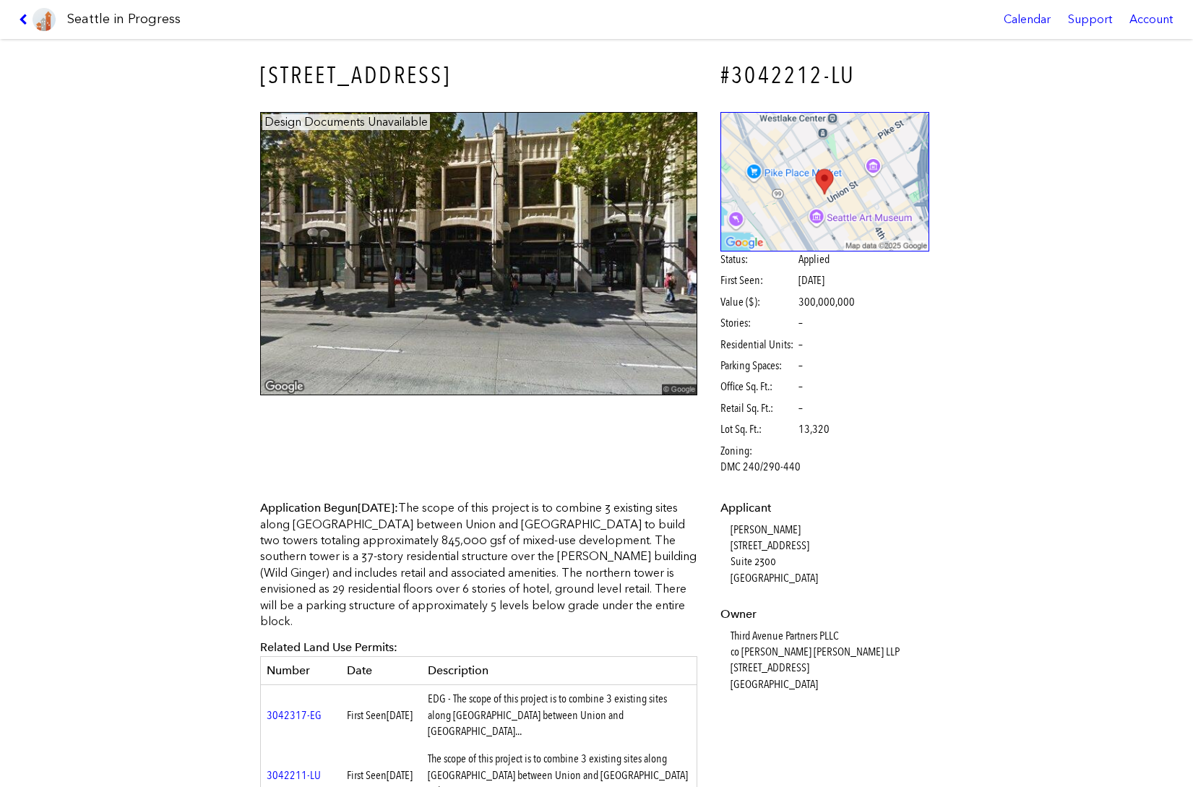
scroll to position [144, 0]
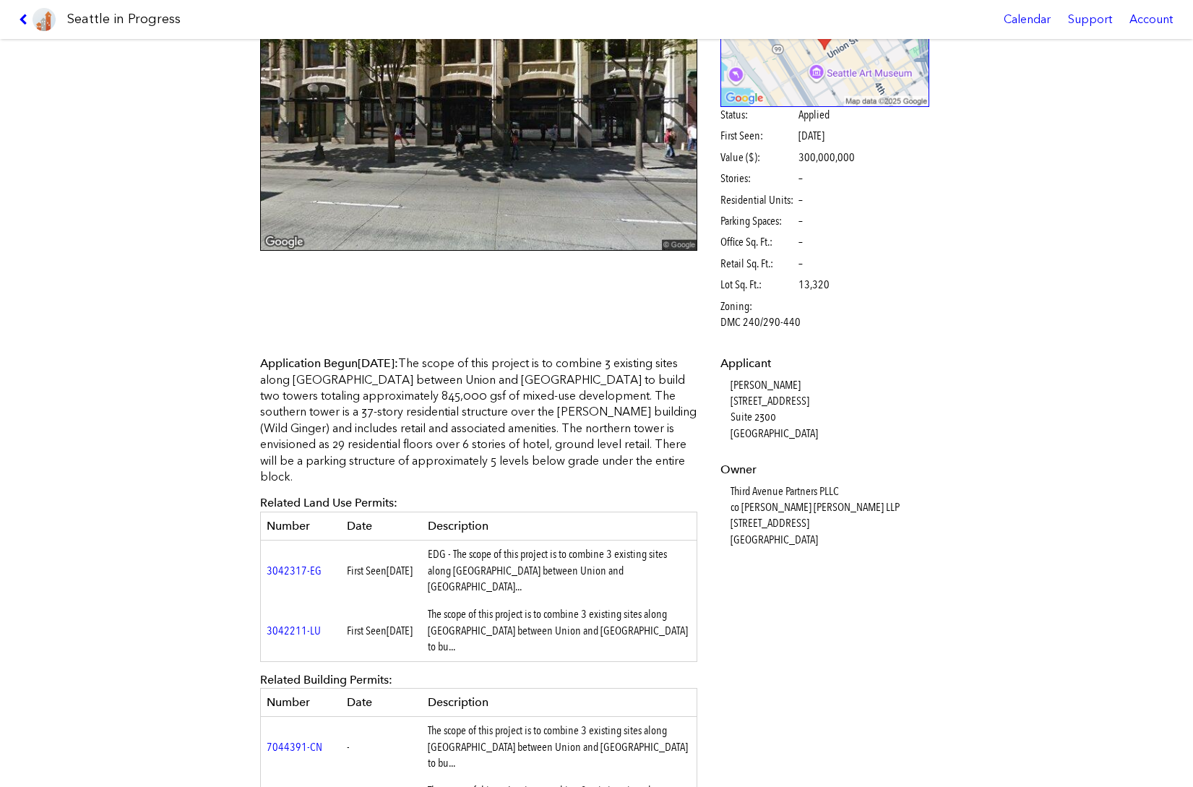
drag, startPoint x: 440, startPoint y: 387, endPoint x: 442, endPoint y: 409, distance: 21.8
click at [440, 389] on p "Application Begun Sept. 09, 2024 : The scope of this project is to combine 3 ex…" at bounding box center [479, 419] width 438 height 129
click at [448, 420] on p "Application Begun Sept. 09, 2024 : The scope of this project is to combine 3 ex…" at bounding box center [479, 419] width 438 height 129
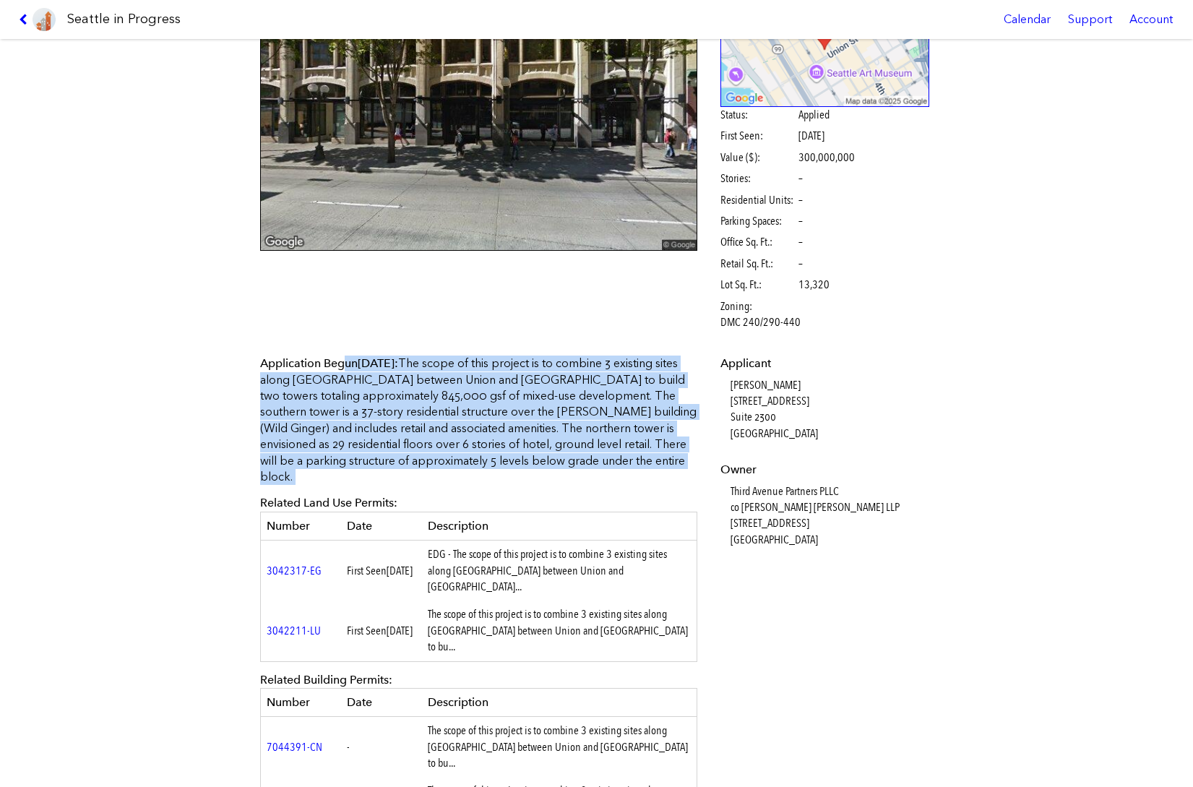
click at [448, 420] on p "Application Begun Sept. 09, 2024 : The scope of this project is to combine 3 ex…" at bounding box center [479, 419] width 438 height 129
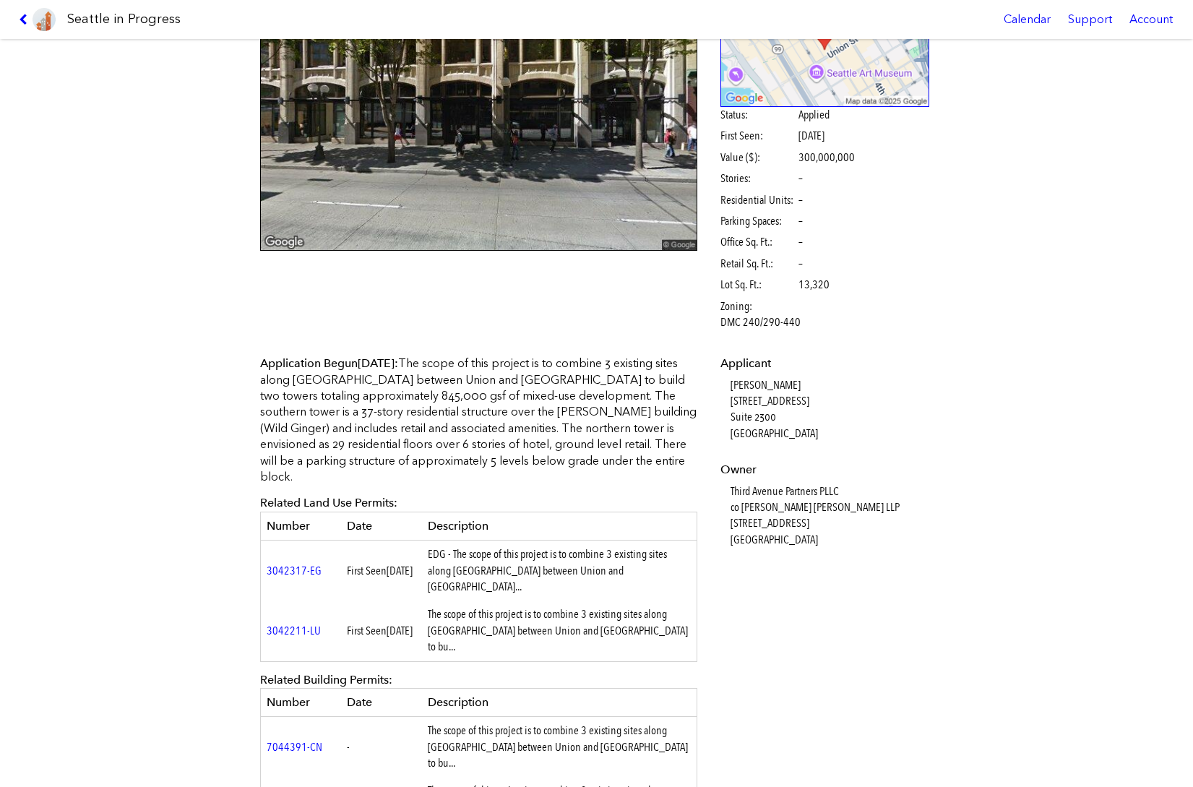
click at [561, 493] on div "Application Begun Sept. 09, 2024 : The scope of this project is to combine 3 ex…" at bounding box center [479, 655] width 438 height 601
click at [250, 457] on div "Application Begun Sept. 09, 2024 : The scope of this project is to combine 3 ex…" at bounding box center [479, 661] width 458 height 633
click at [13, 99] on div "1401 3RD AVE #3042212-LU Design Documents Unavailable Status: Applied First See…" at bounding box center [596, 413] width 1193 height 748
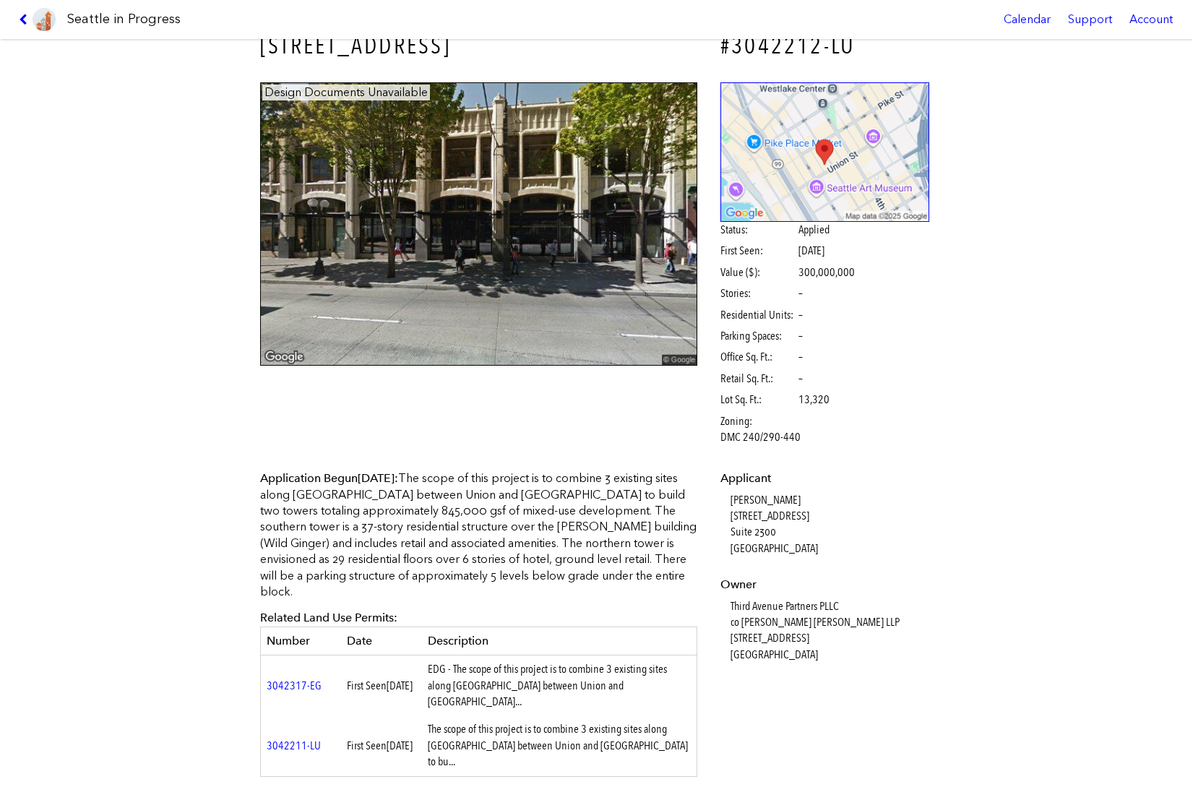
scroll to position [0, 0]
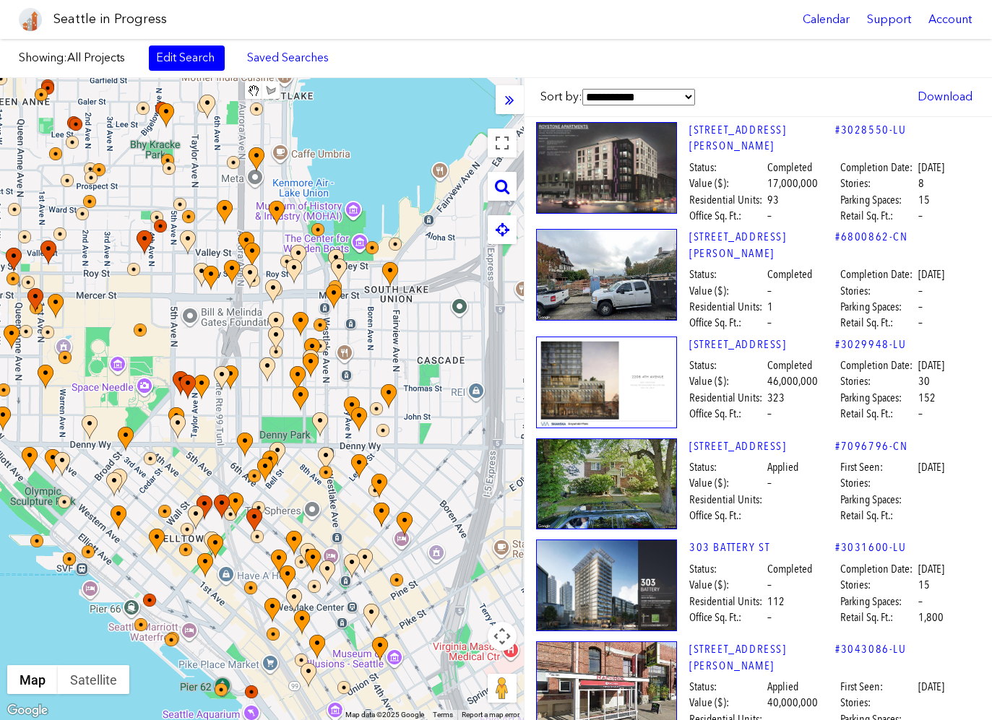
drag, startPoint x: 376, startPoint y: 349, endPoint x: 221, endPoint y: 349, distance: 154.6
click at [223, 350] on div "To navigate, press the arrow keys." at bounding box center [262, 399] width 524 height 642
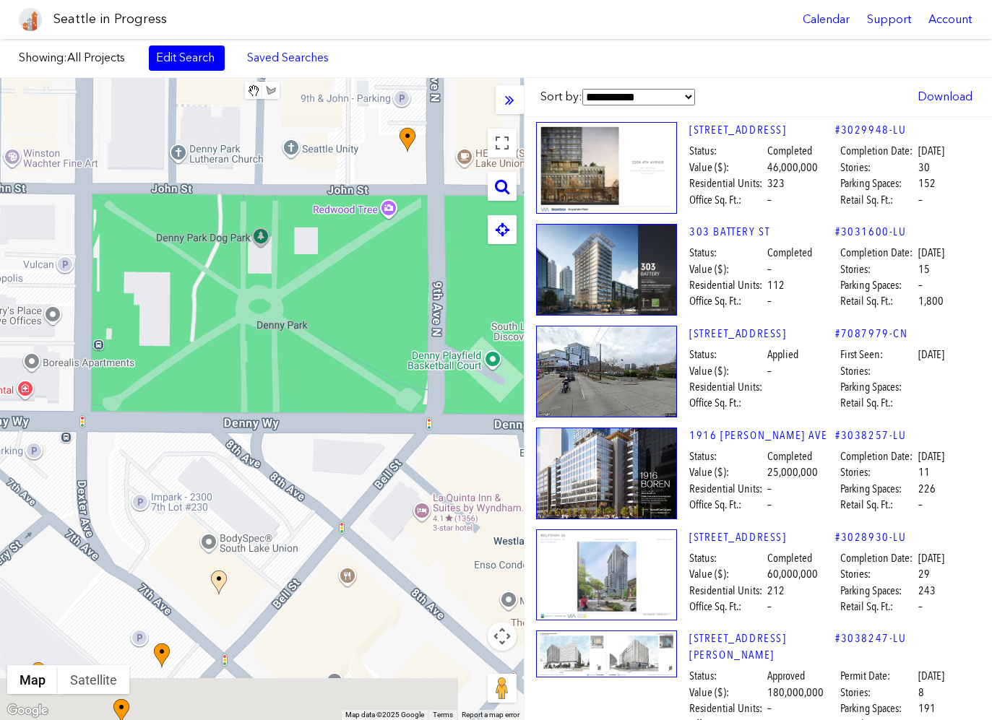
drag, startPoint x: 220, startPoint y: 563, endPoint x: 261, endPoint y: 466, distance: 105.2
click at [261, 466] on div "To navigate, press the arrow keys." at bounding box center [262, 399] width 524 height 642
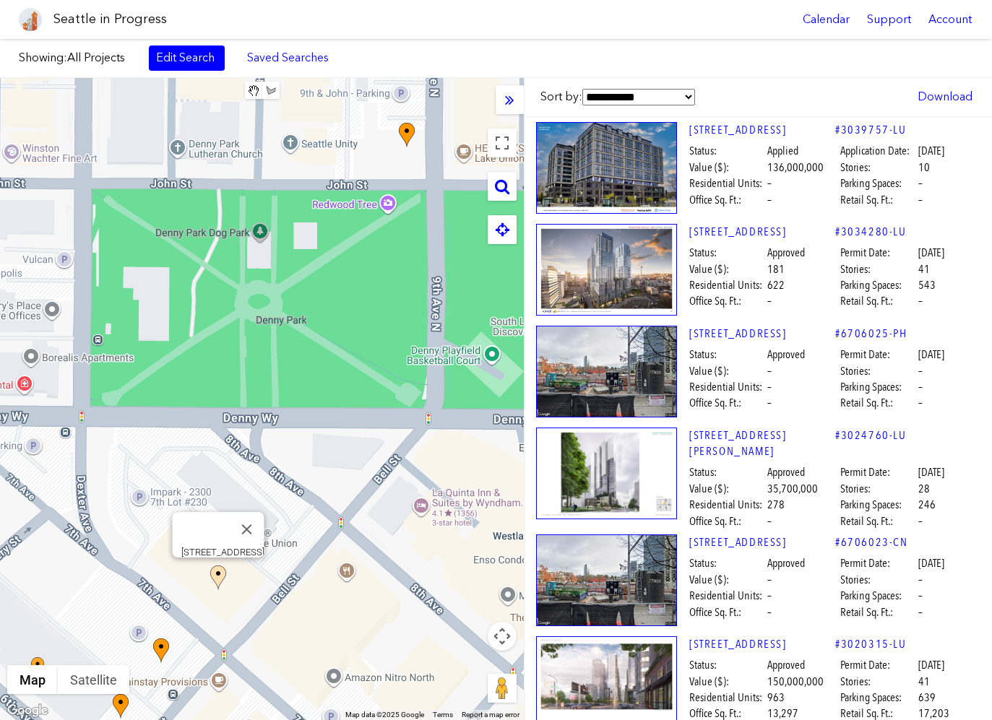
click at [216, 575] on img at bounding box center [218, 578] width 16 height 25
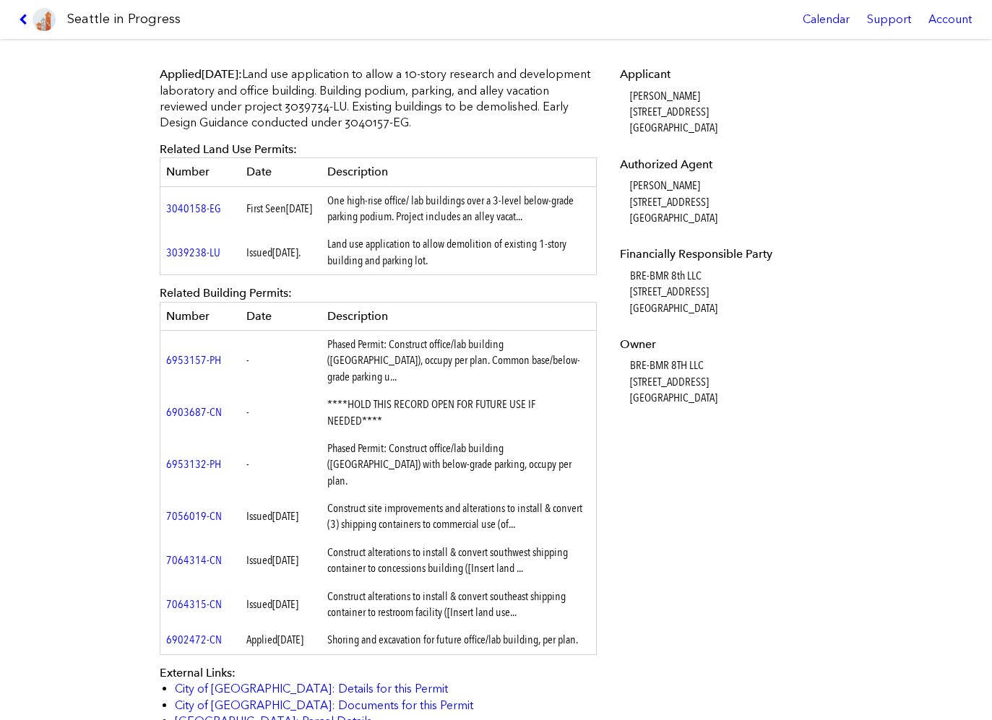
scroll to position [361, 0]
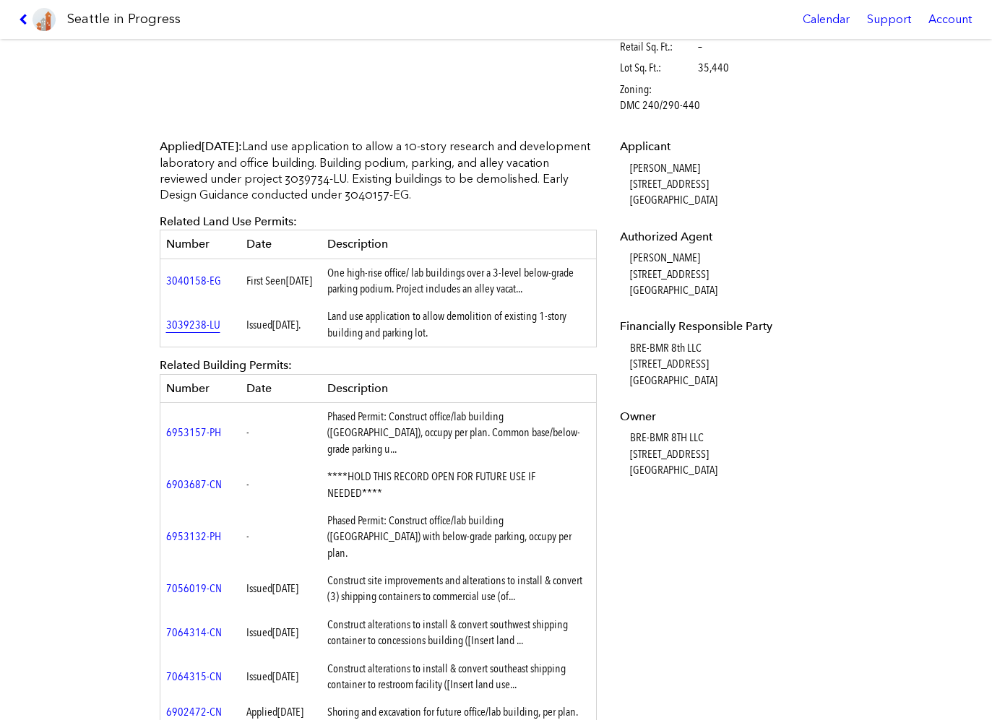
click at [189, 324] on link "3039238-LU" at bounding box center [193, 325] width 54 height 14
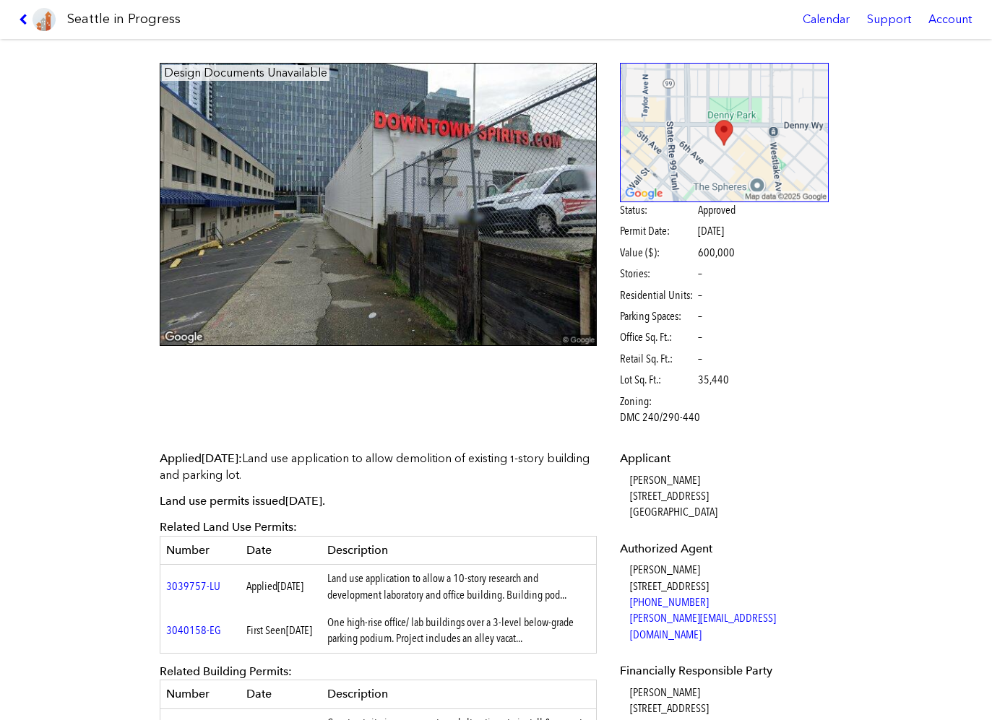
scroll to position [72, 0]
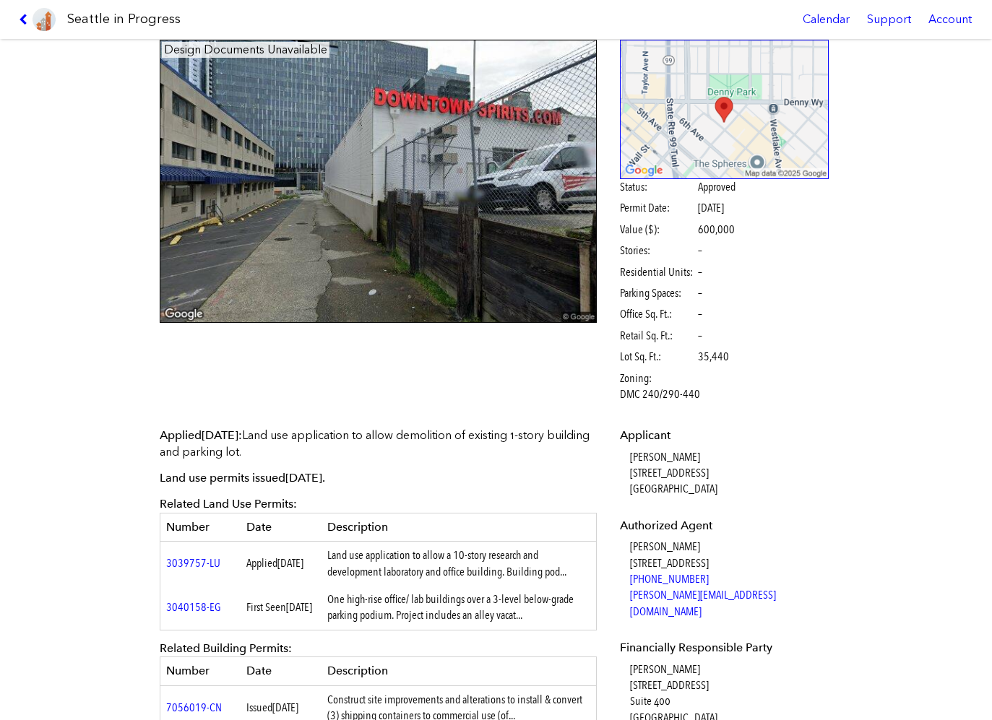
click at [446, 423] on div "Applied [DATE] : Land use application to allow demolition of existing 1-story b…" at bounding box center [379, 707] width 458 height 580
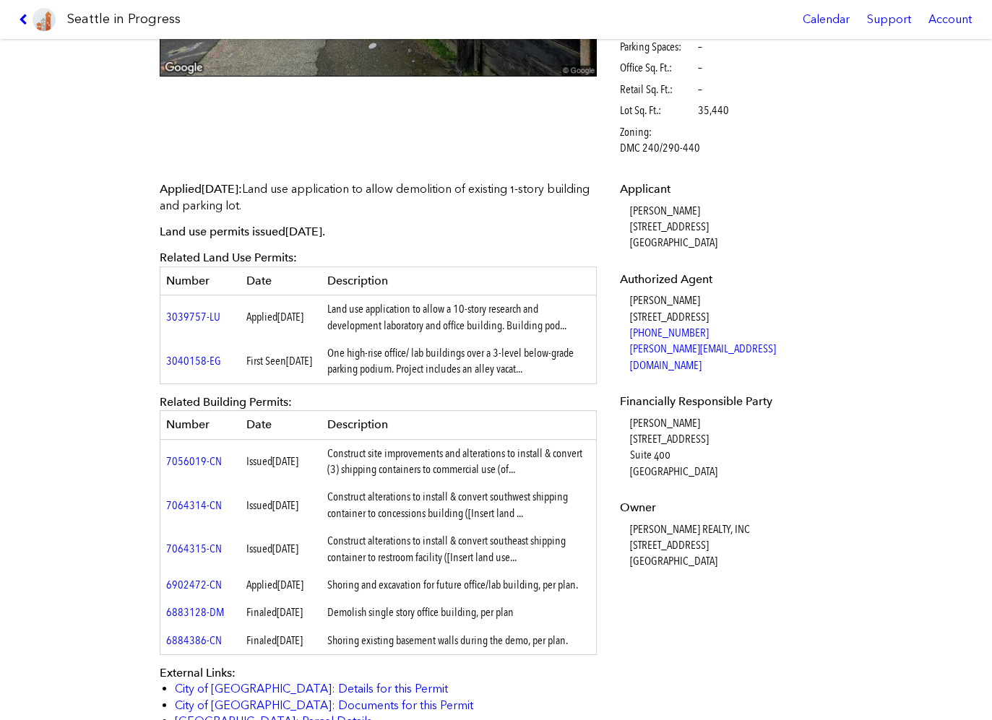
scroll to position [666, 0]
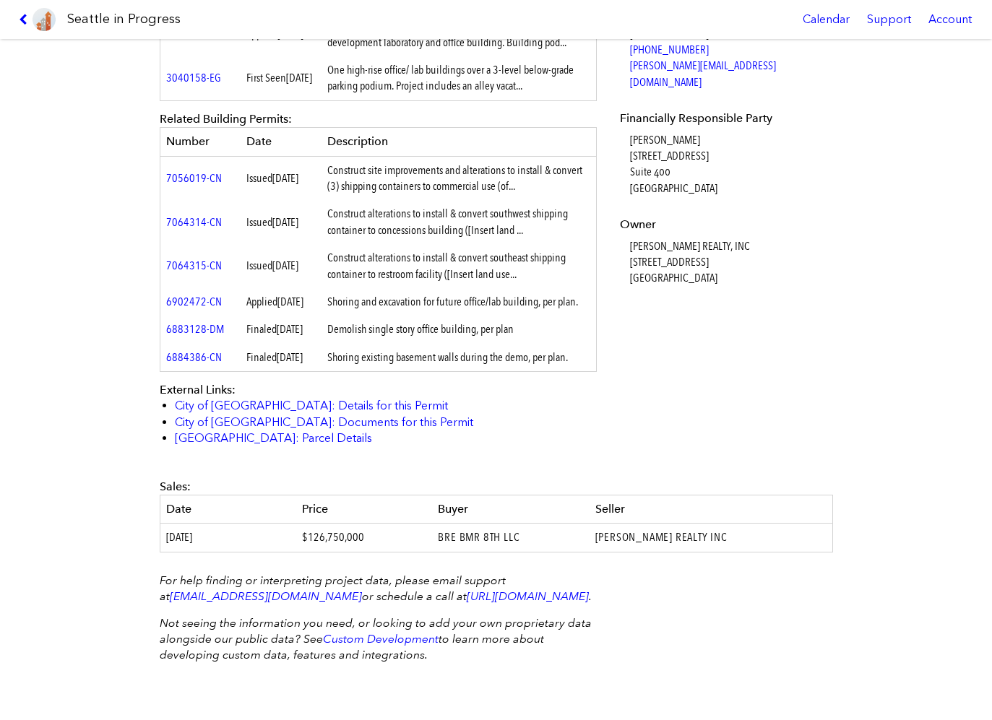
click at [792, 438] on div "Applied [DATE] : Land use application to allow demolition of existing 1-story b…" at bounding box center [496, 178] width 693 height 580
drag, startPoint x: 148, startPoint y: 67, endPoint x: 753, endPoint y: 620, distance: 820.1
click at [753, 620] on div "[STREET_ADDRESS] #3039238-LU Design Documents Unavailable Status: Approved Perm…" at bounding box center [496, 78] width 693 height 1283
click at [895, 233] on div "[STREET_ADDRESS] #3039238-LU Design Documents Unavailable Status: Approved Perm…" at bounding box center [496, 379] width 992 height 681
click at [26, 22] on icon at bounding box center [26, 20] width 14 height 12
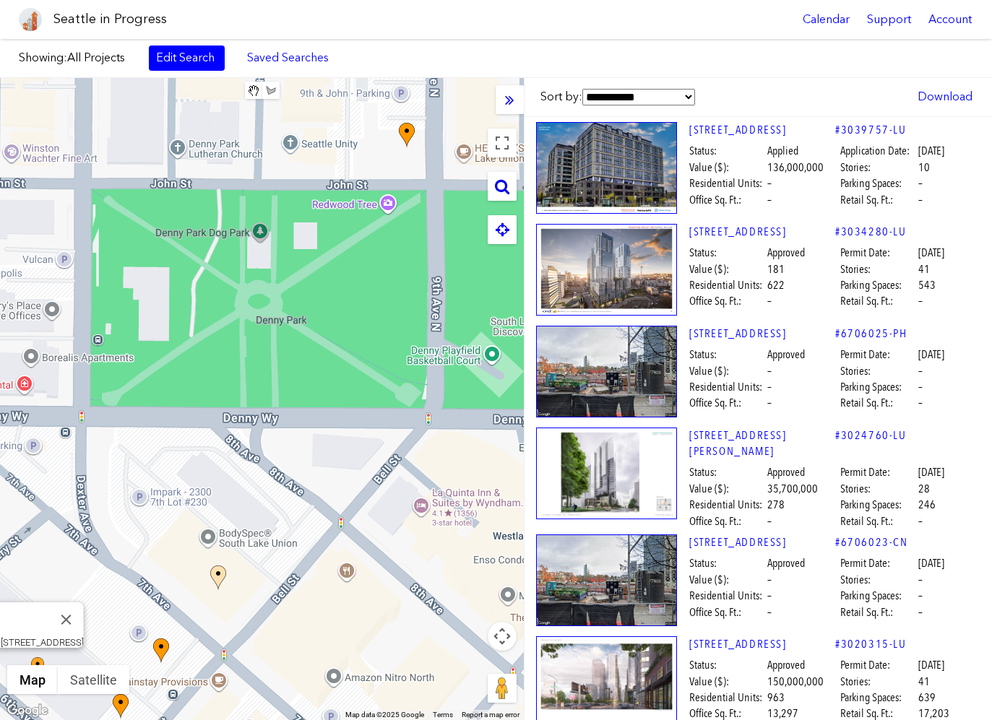
click at [498, 181] on icon at bounding box center [502, 186] width 14 height 16
paste input "**********"
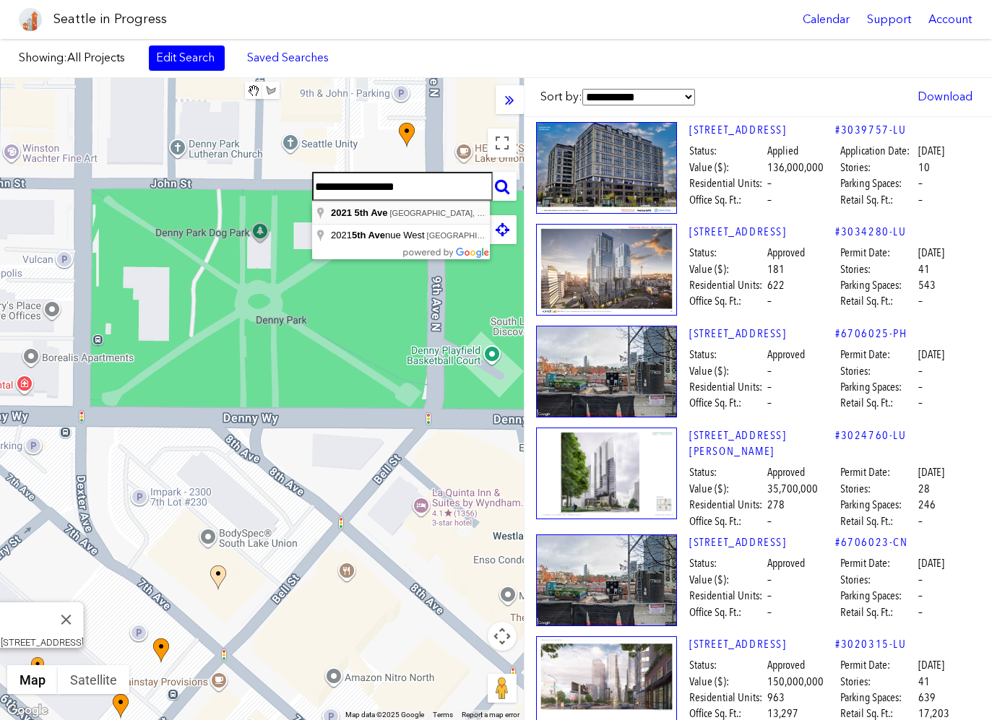
type input "**********"
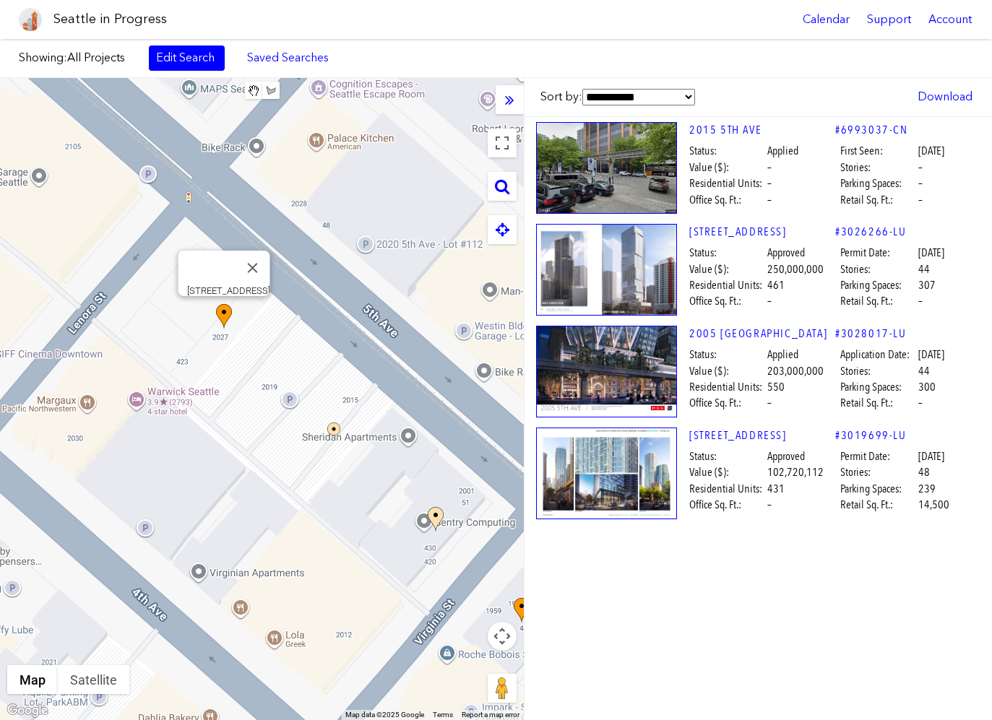
click at [230, 309] on img at bounding box center [224, 316] width 16 height 25
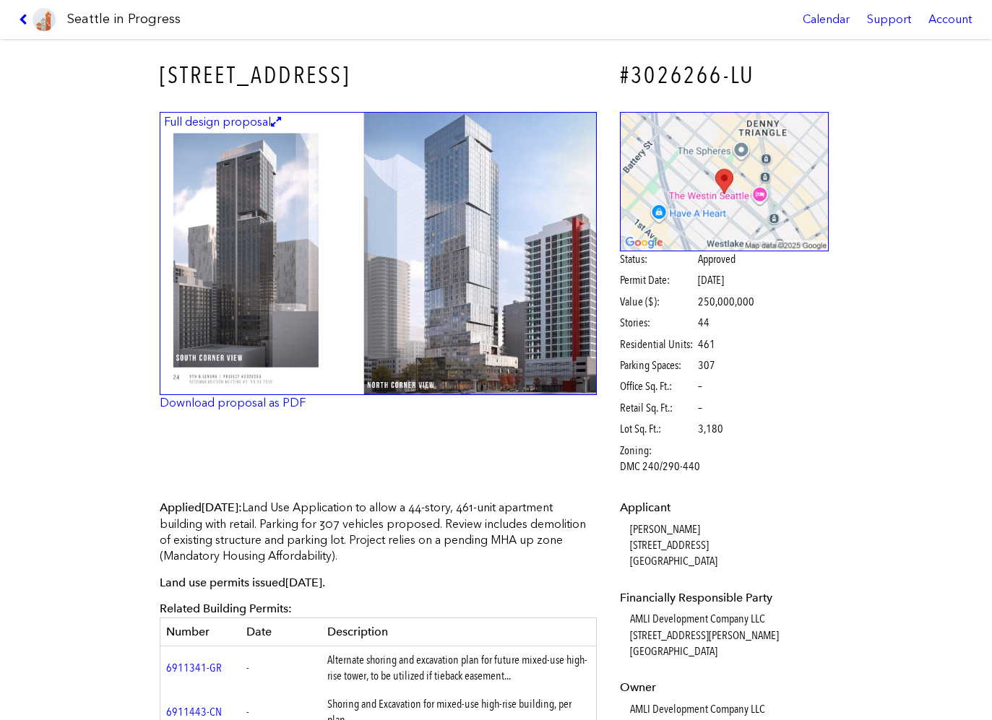
drag, startPoint x: 541, startPoint y: 652, endPoint x: 159, endPoint y: 79, distance: 688.5
click at [346, 486] on div "Full design proposal Download proposal as PDF Status: Approved Permit Date: [DA…" at bounding box center [496, 296] width 693 height 388
click at [276, 555] on p "Applied [DATE] : Land Use Application to allow a 44-story, 461-unit apartment b…" at bounding box center [379, 532] width 438 height 65
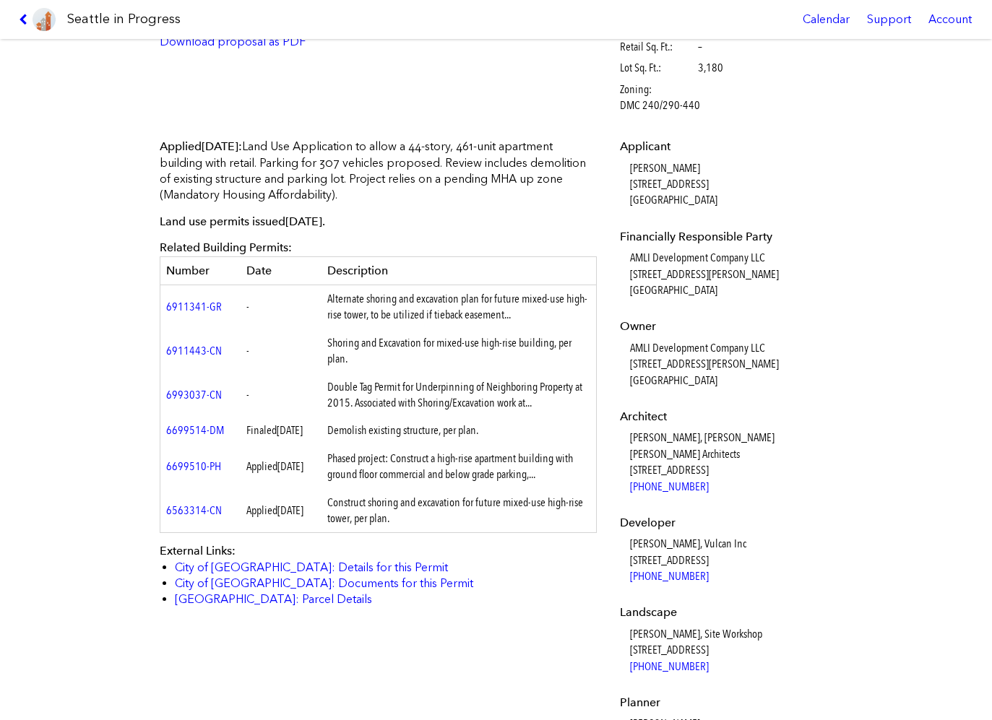
scroll to position [72, 0]
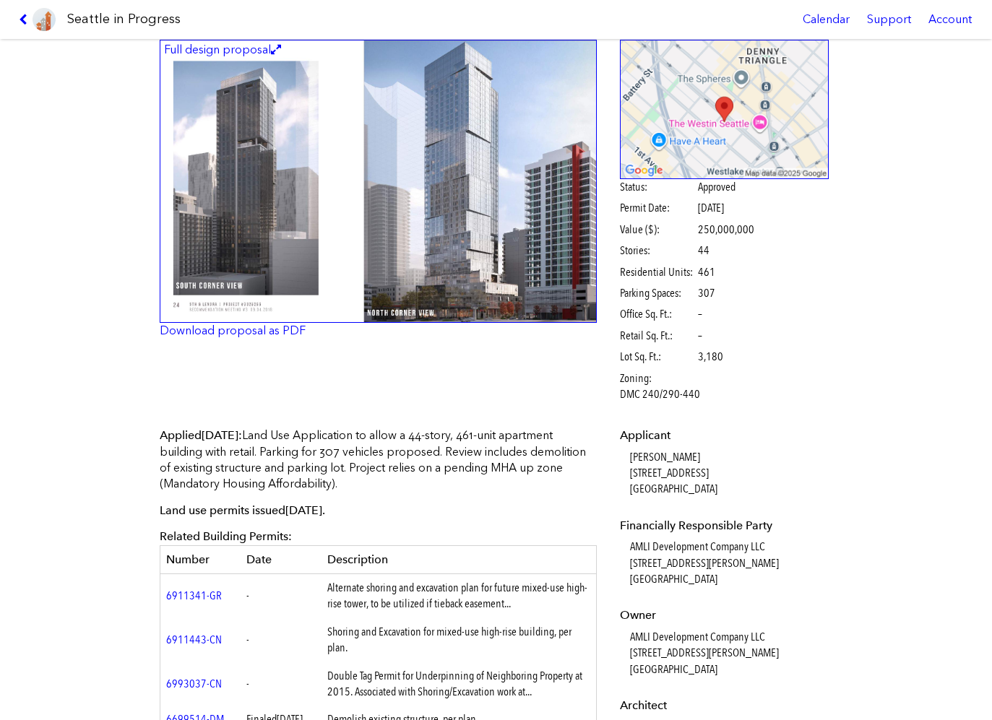
click at [490, 262] on img at bounding box center [379, 182] width 438 height 284
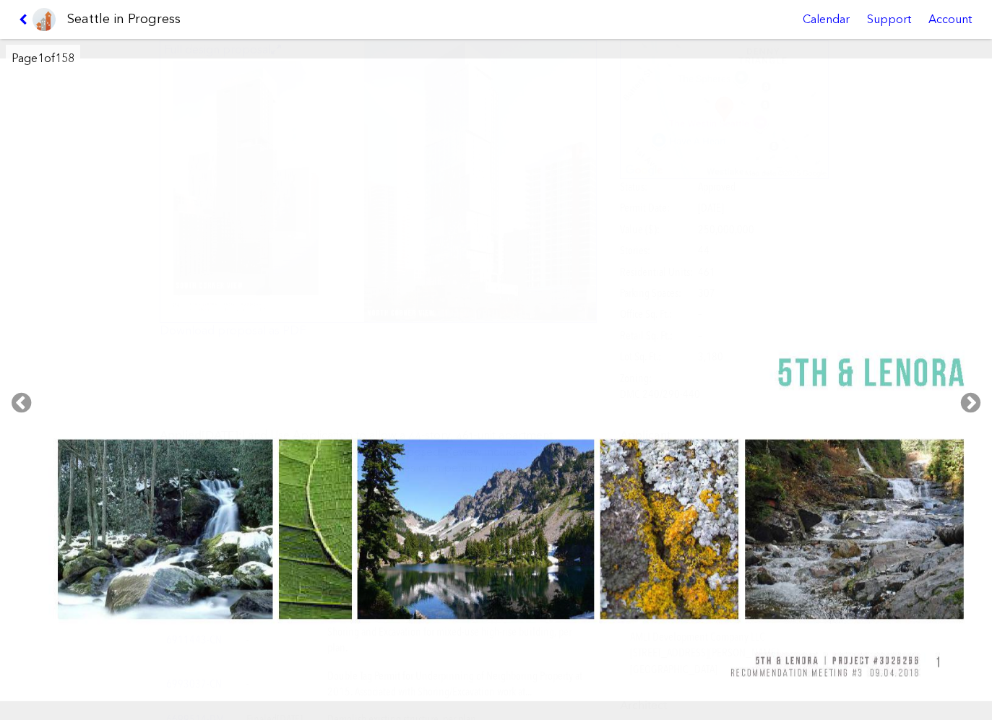
click at [258, 280] on img at bounding box center [496, 380] width 993 height 643
click at [976, 411] on icon at bounding box center [970, 403] width 43 height 46
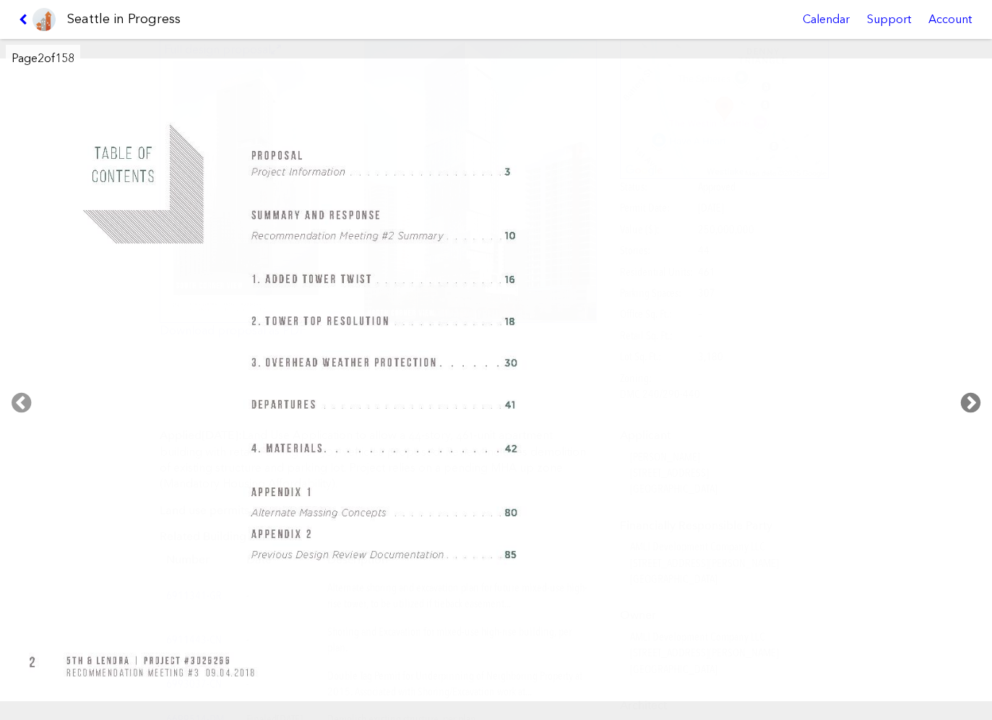
click at [970, 410] on icon at bounding box center [970, 403] width 43 height 46
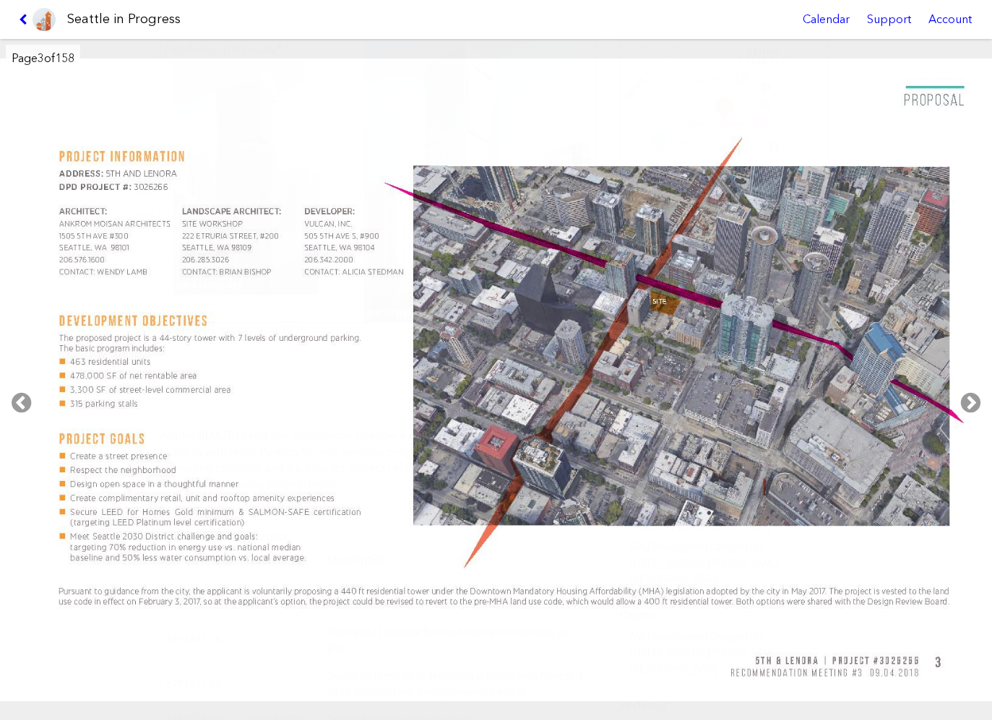
click at [25, 12] on link at bounding box center [37, 19] width 48 height 39
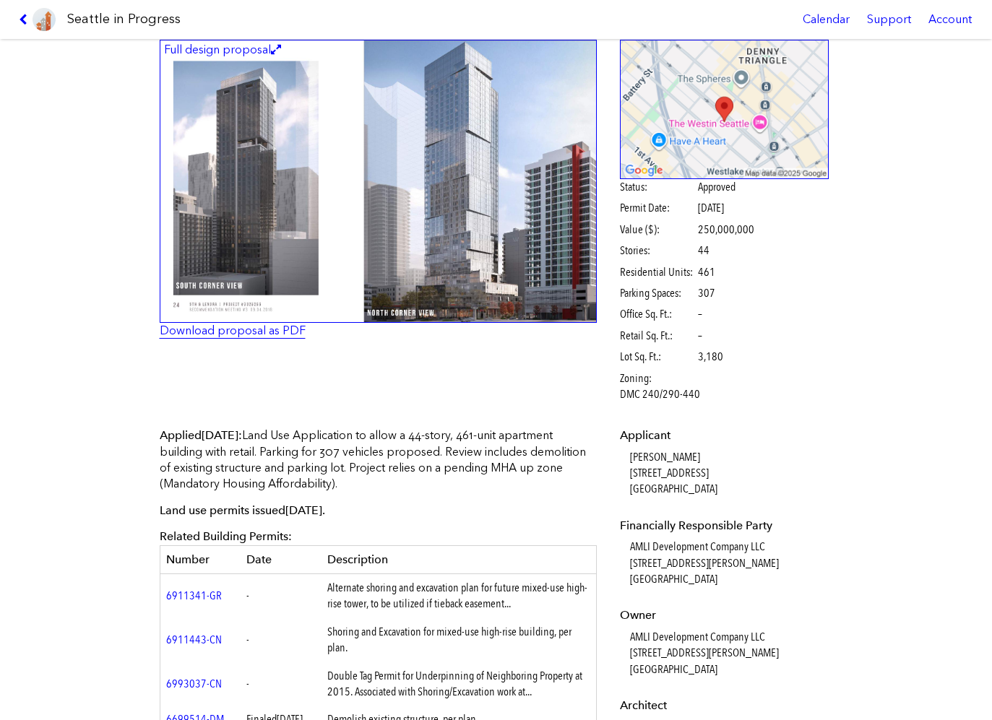
click at [248, 334] on link "Download proposal as PDF" at bounding box center [233, 331] width 146 height 14
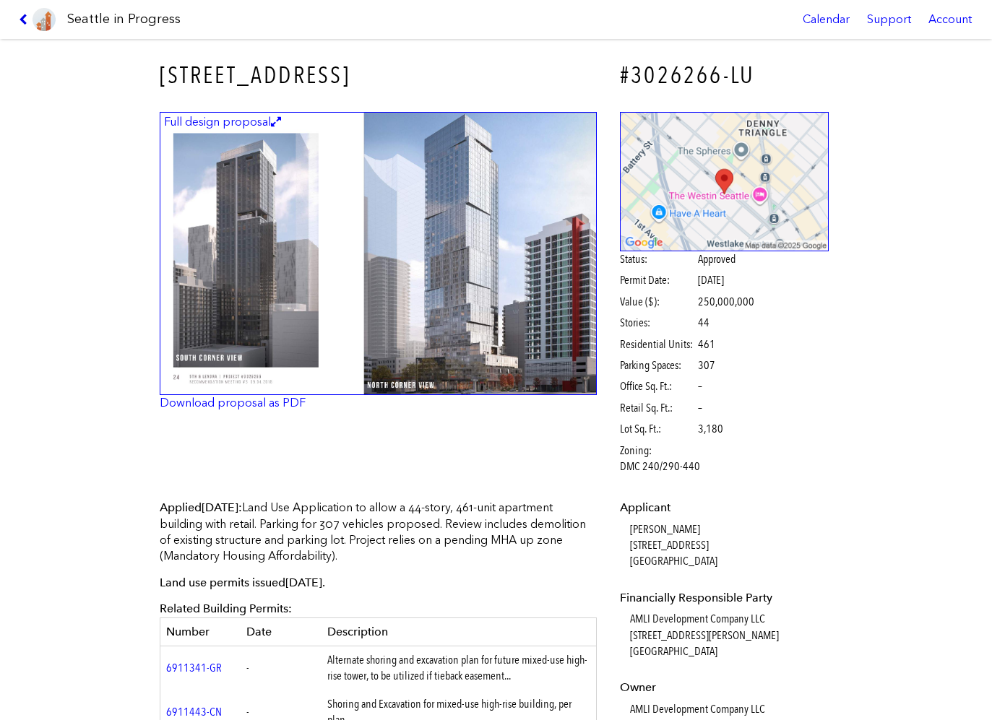
click at [21, 19] on icon at bounding box center [26, 20] width 14 height 12
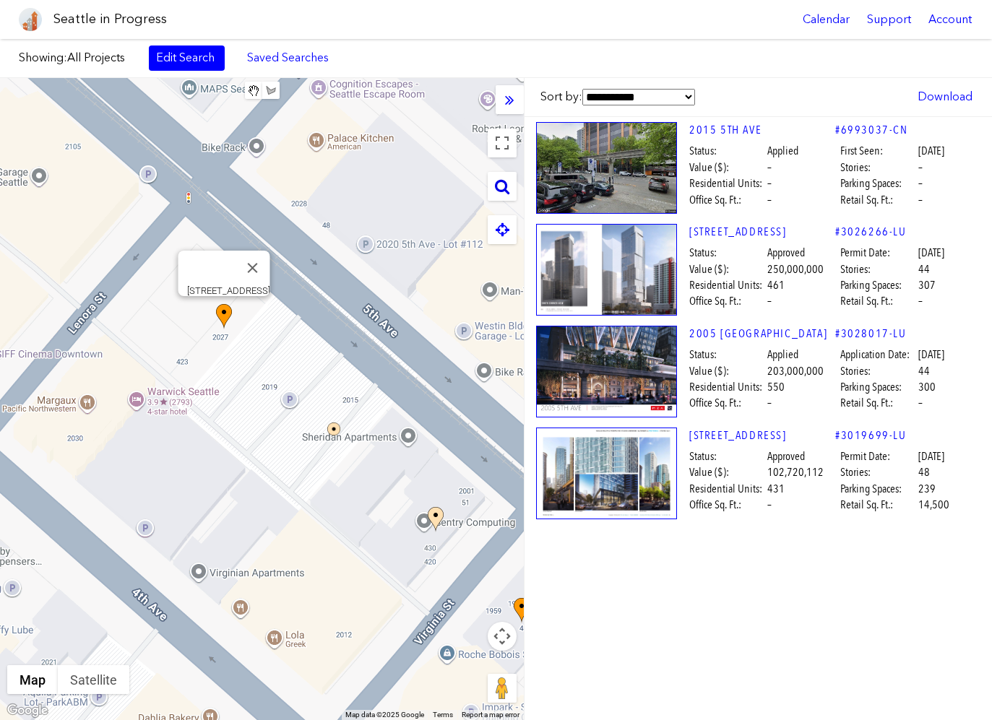
click at [504, 176] on div at bounding box center [502, 186] width 29 height 29
click at [509, 182] on icon at bounding box center [502, 186] width 14 height 16
click at [365, 189] on input "text" at bounding box center [402, 186] width 181 height 29
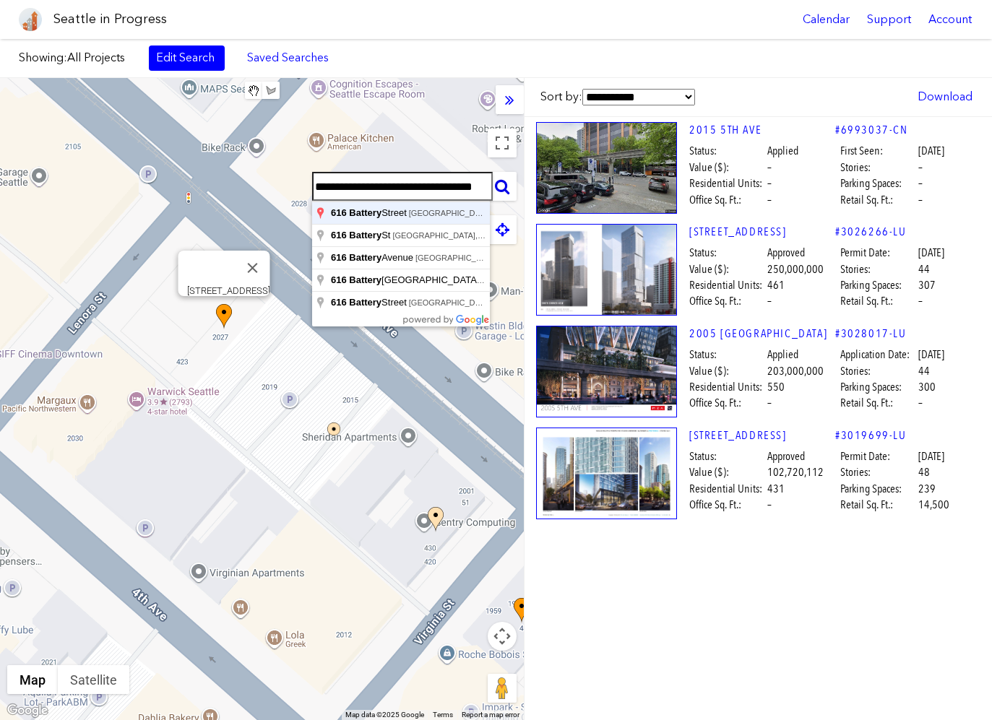
type input "**********"
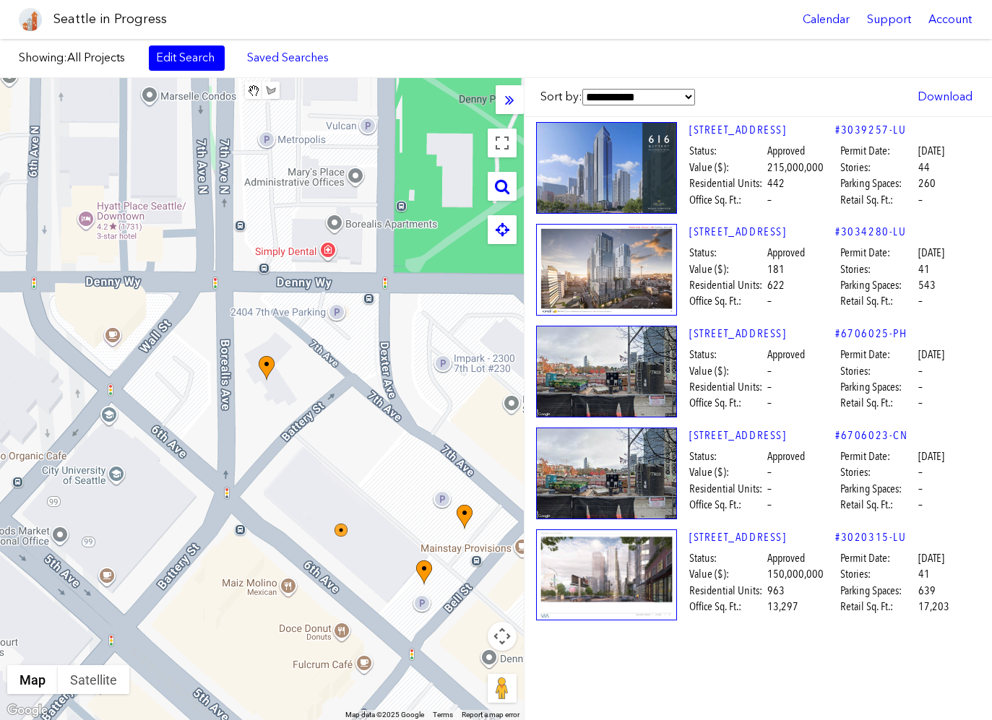
drag, startPoint x: 310, startPoint y: 509, endPoint x: 299, endPoint y: 449, distance: 60.2
click at [299, 449] on div "To navigate, press the arrow keys." at bounding box center [262, 399] width 524 height 642
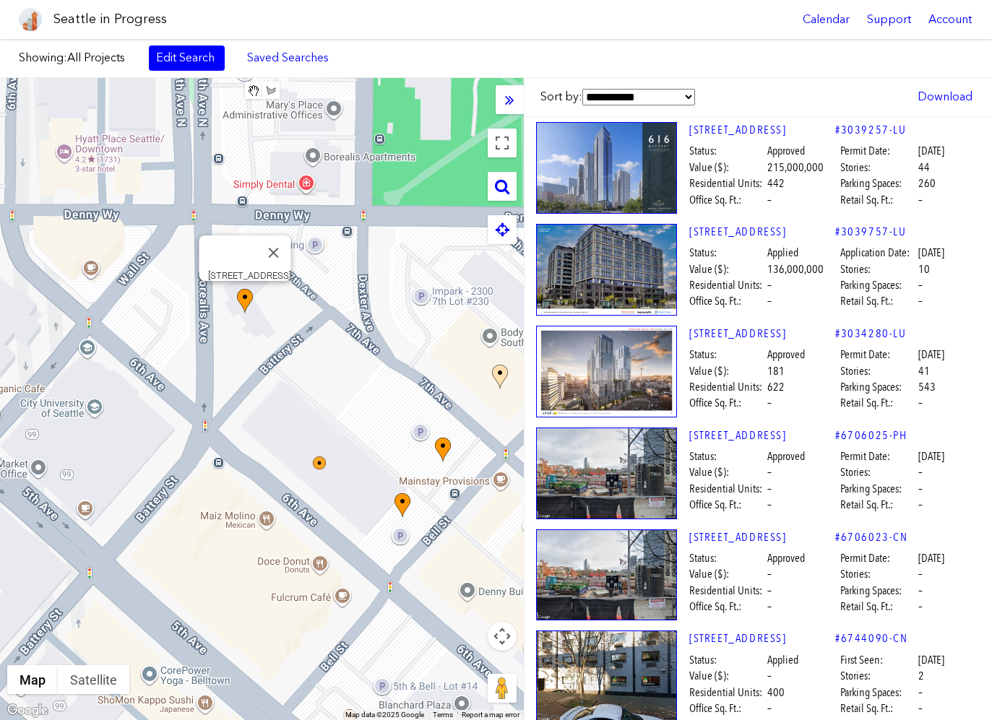
click at [251, 310] on img at bounding box center [245, 301] width 16 height 25
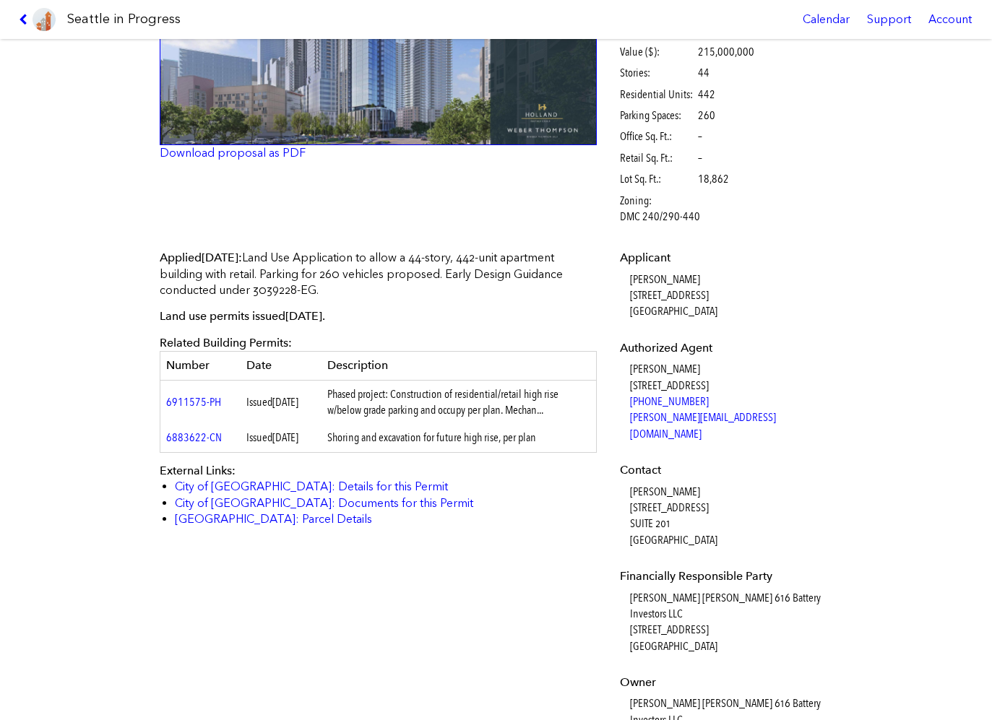
scroll to position [217, 0]
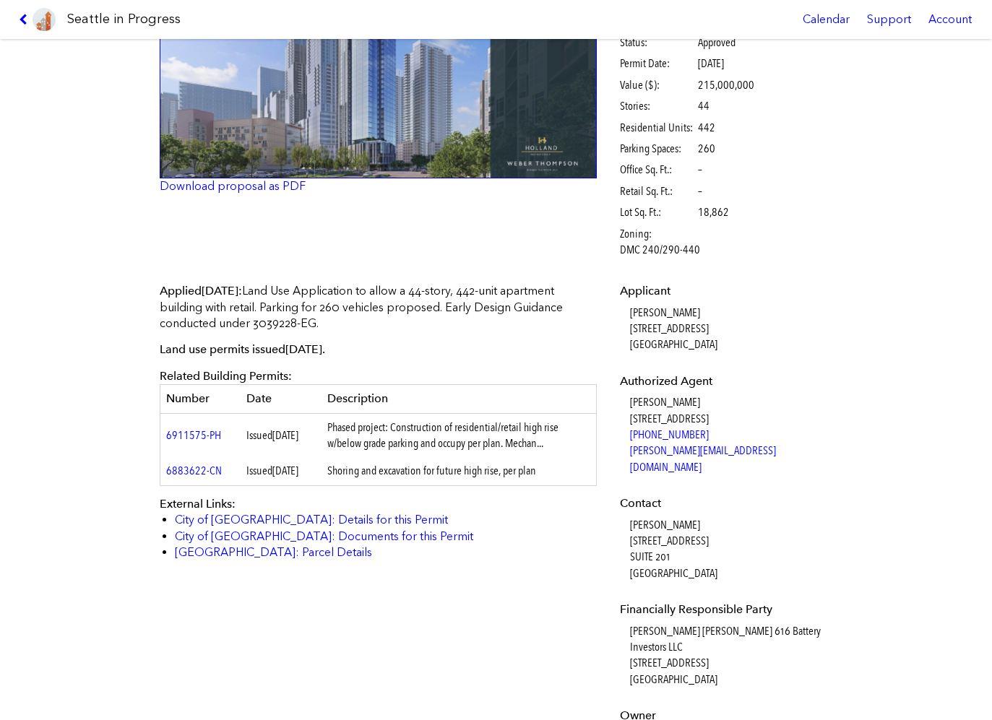
click at [326, 98] on img at bounding box center [379, 37] width 438 height 284
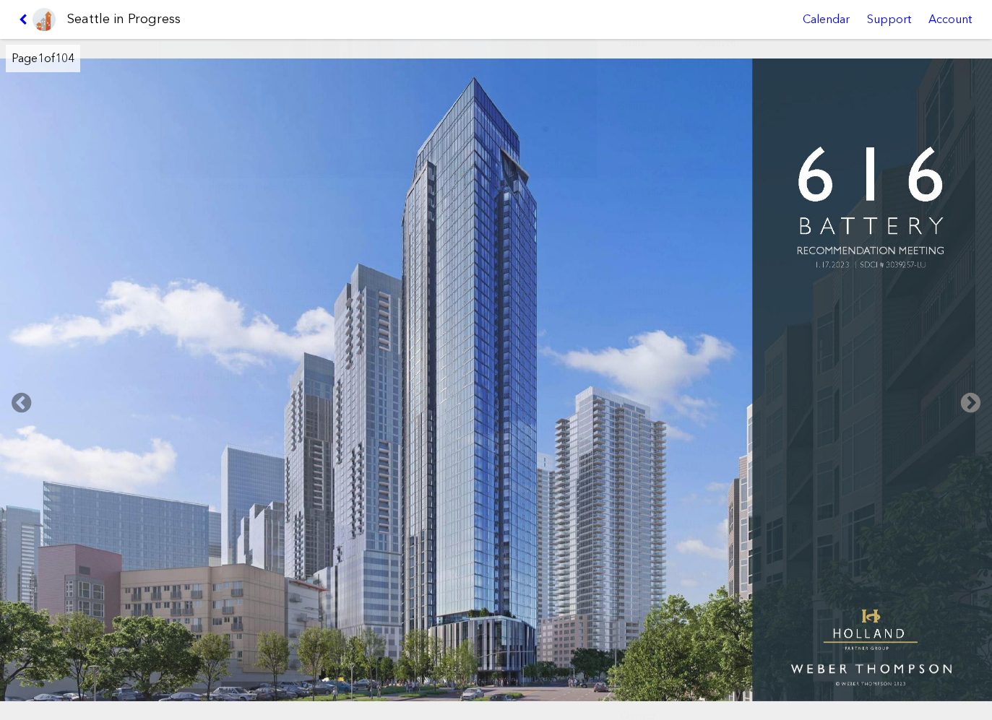
click at [974, 408] on icon at bounding box center [970, 403] width 43 height 46
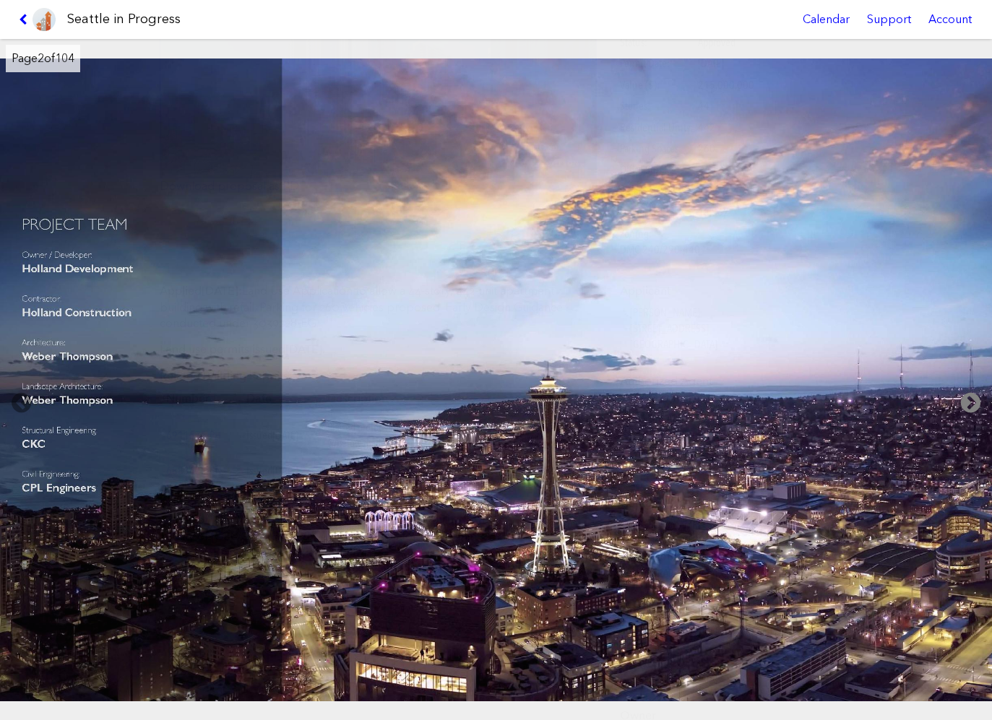
click at [970, 401] on icon at bounding box center [970, 403] width 43 height 46
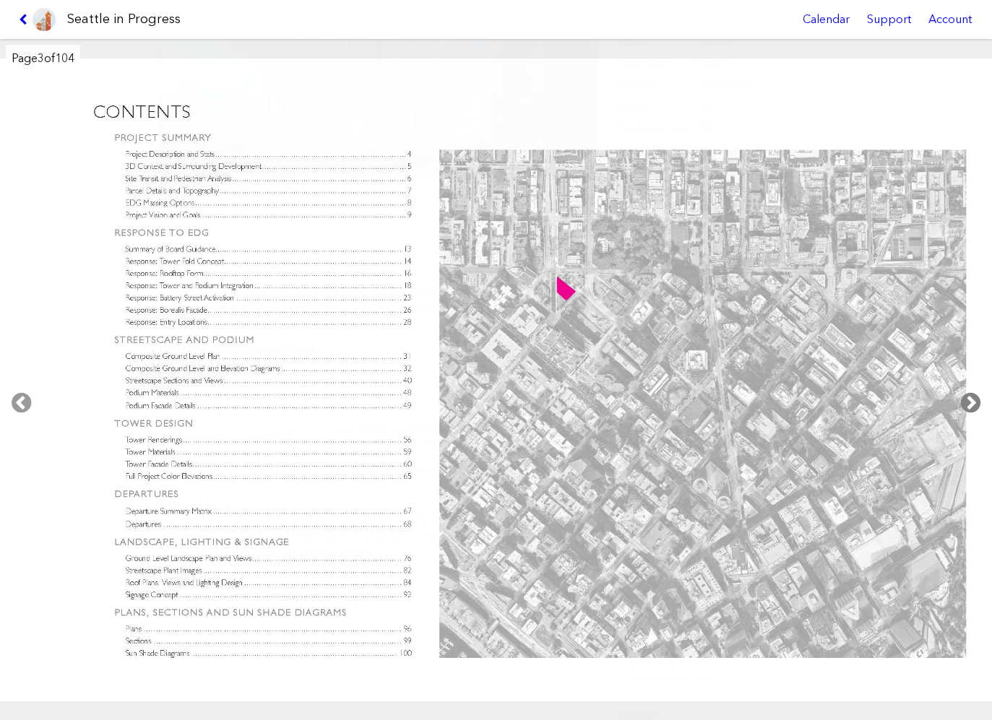
click at [967, 402] on icon at bounding box center [970, 403] width 43 height 46
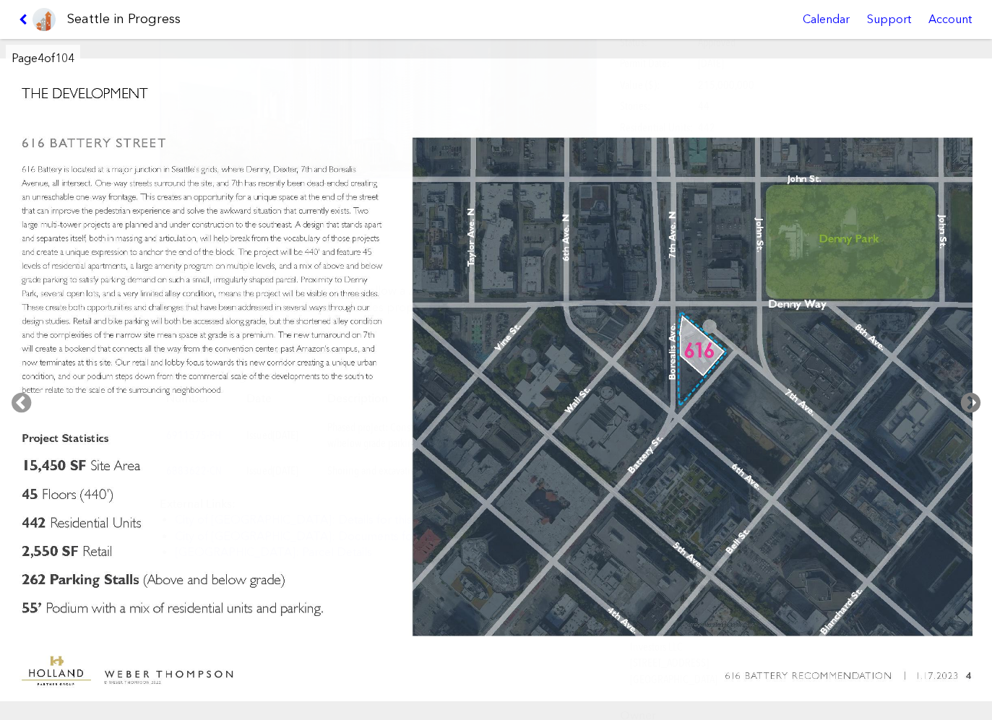
click at [966, 407] on icon at bounding box center [970, 403] width 43 height 46
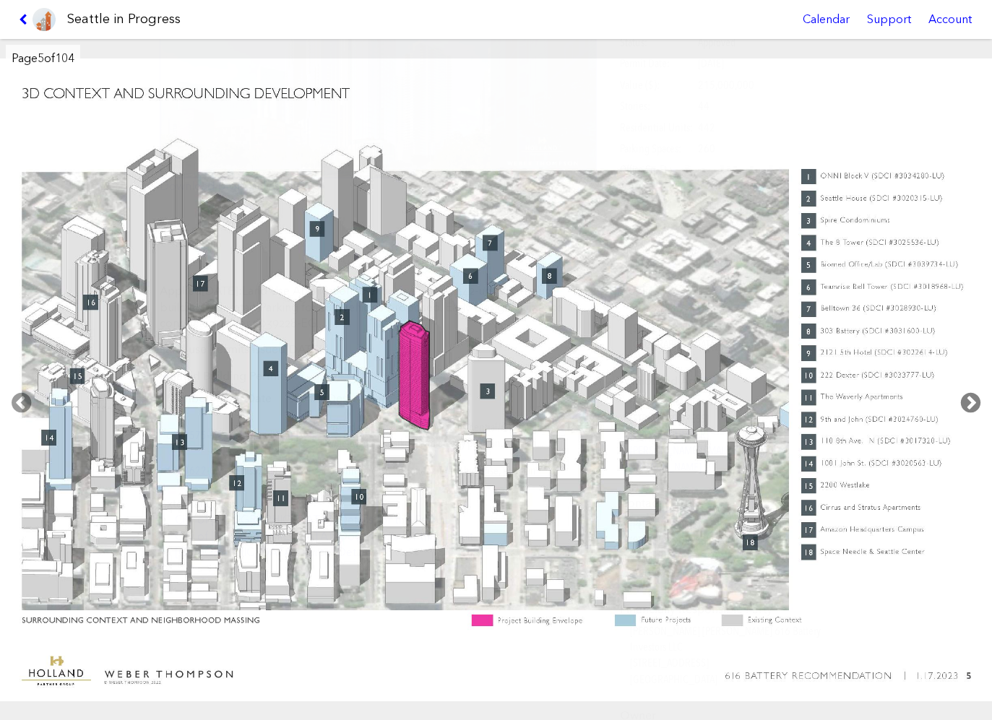
click at [966, 410] on icon at bounding box center [970, 403] width 43 height 46
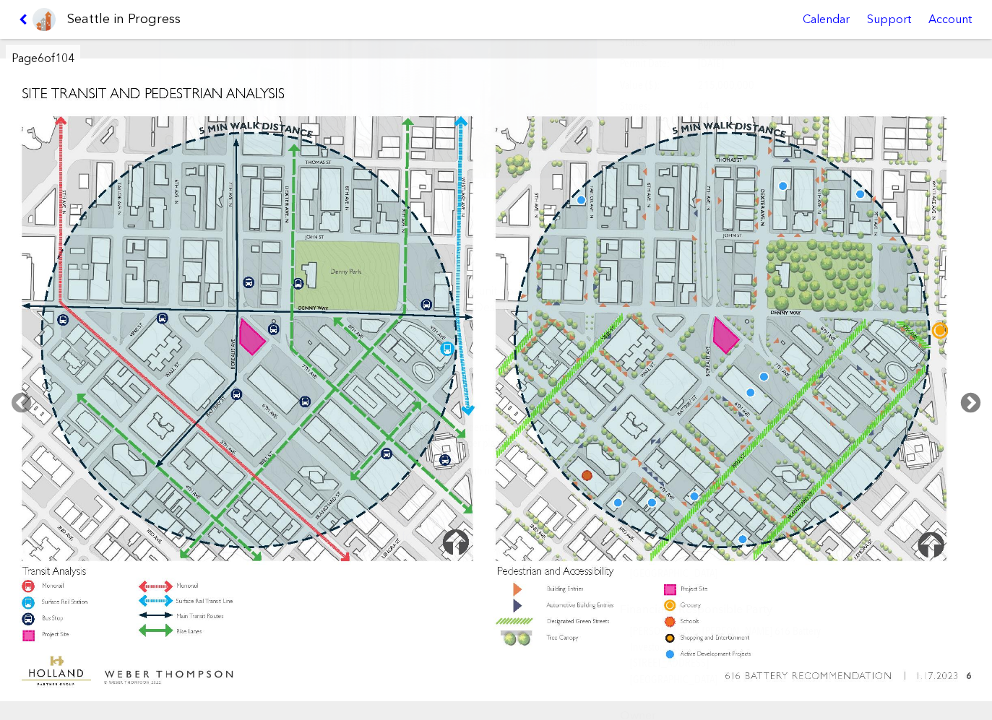
click at [966, 410] on icon at bounding box center [970, 403] width 43 height 46
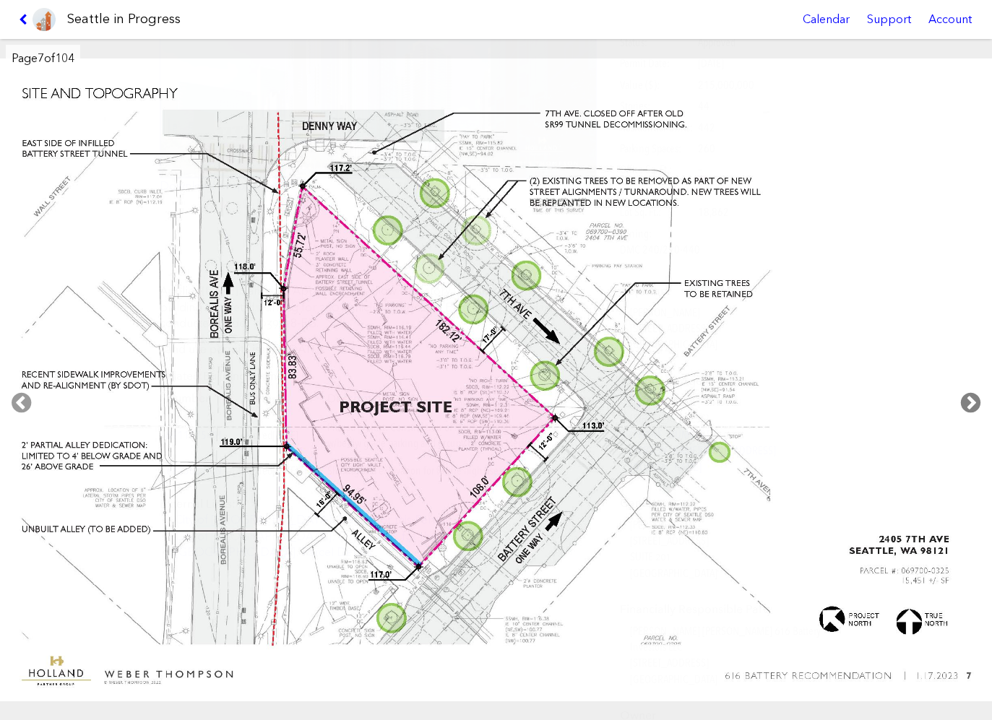
click at [966, 412] on icon at bounding box center [970, 403] width 43 height 46
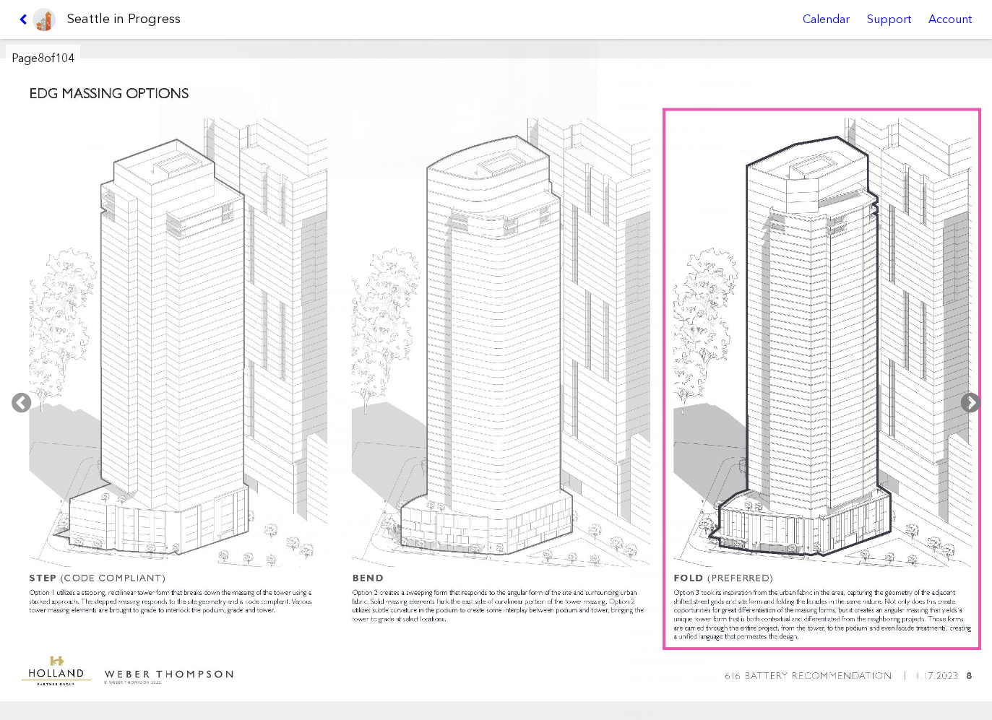
click at [966, 412] on icon at bounding box center [970, 403] width 43 height 46
click at [971, 400] on icon at bounding box center [970, 403] width 43 height 46
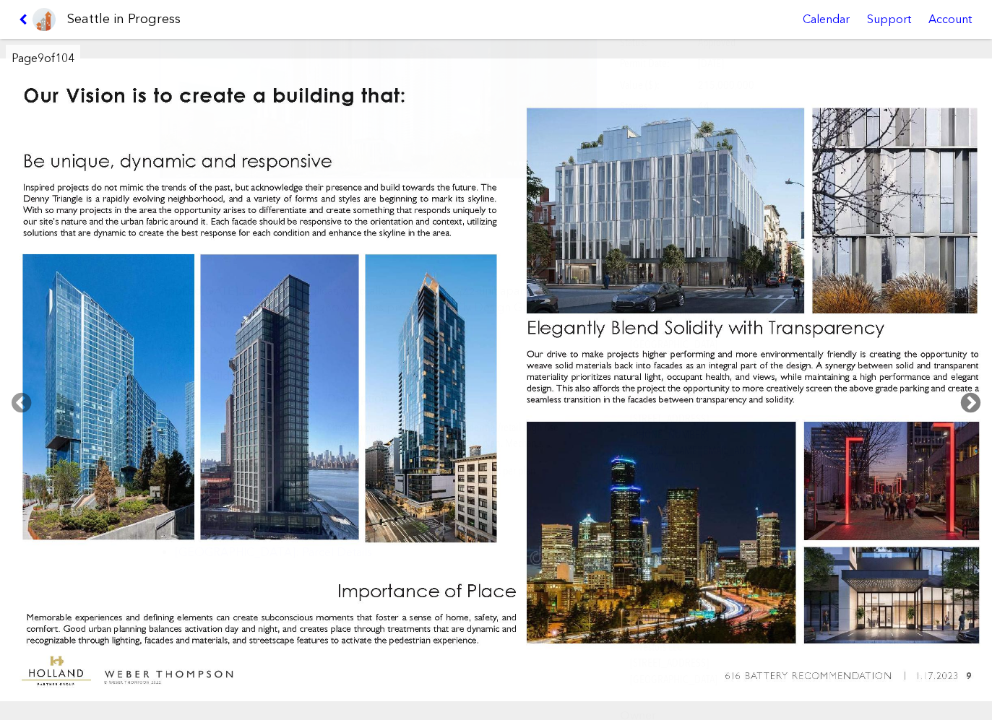
click at [971, 400] on icon at bounding box center [970, 403] width 43 height 46
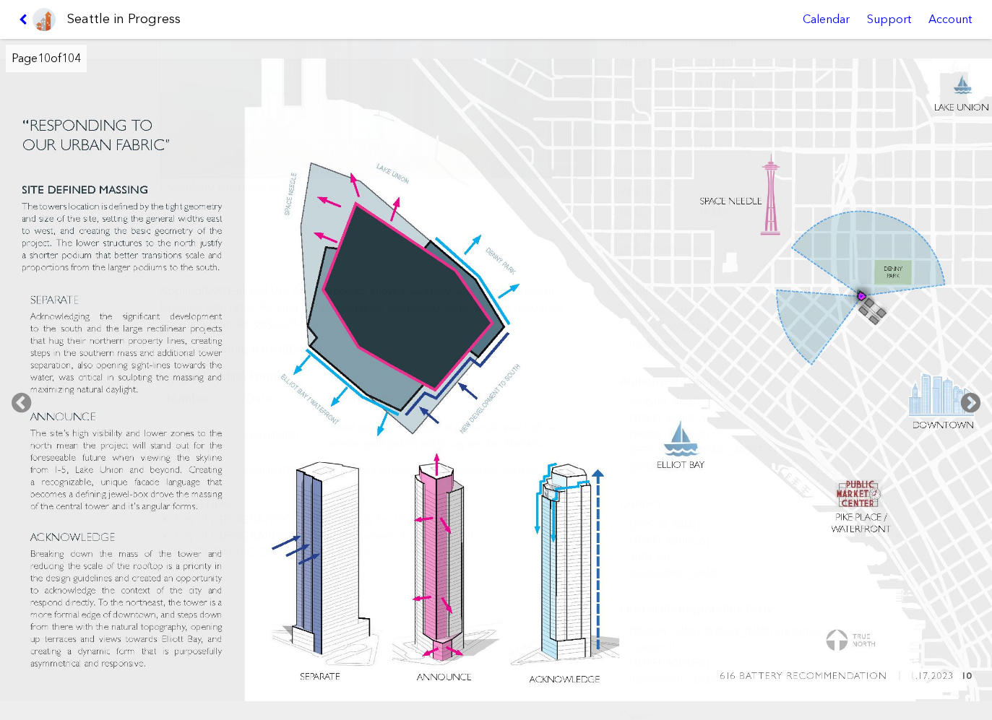
click at [971, 400] on icon at bounding box center [970, 403] width 43 height 46
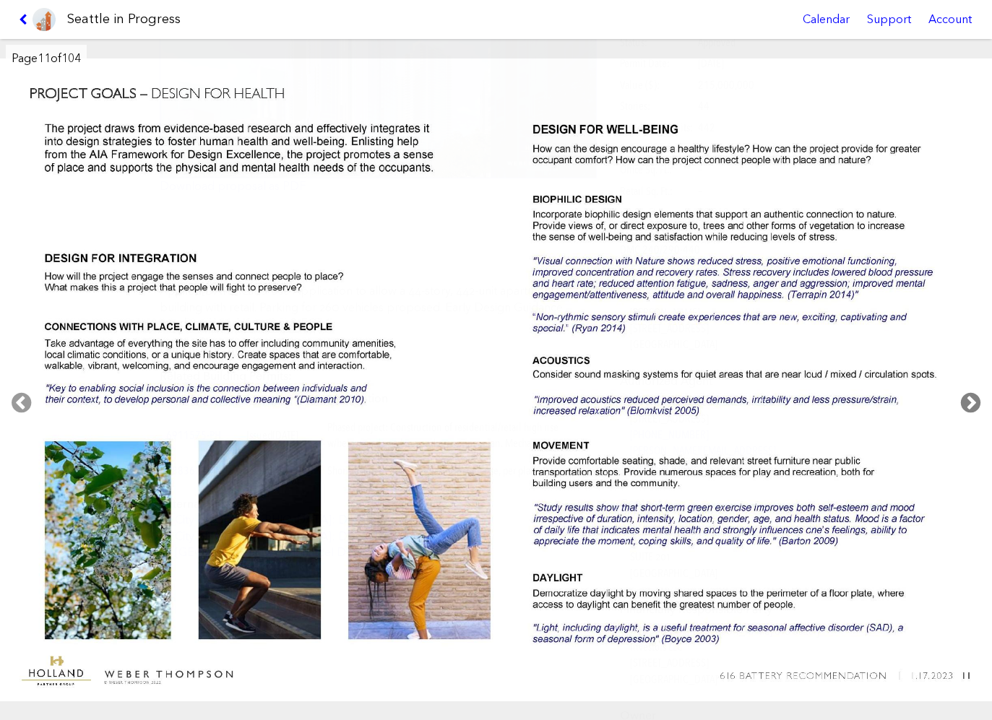
click at [971, 400] on icon at bounding box center [970, 403] width 43 height 46
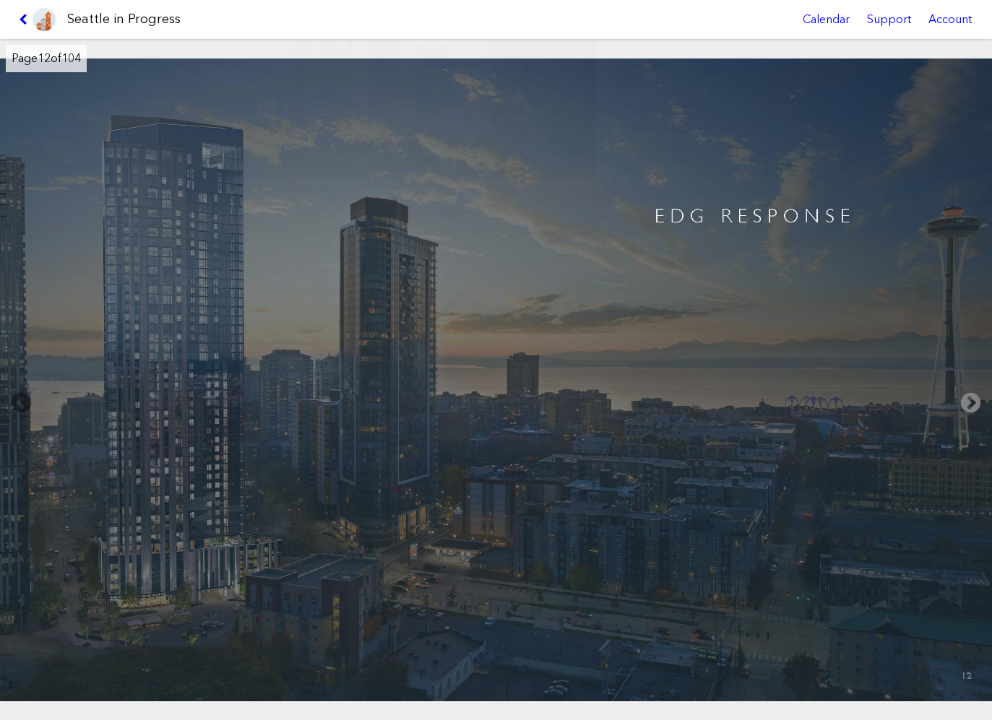
click at [971, 400] on icon at bounding box center [970, 403] width 43 height 46
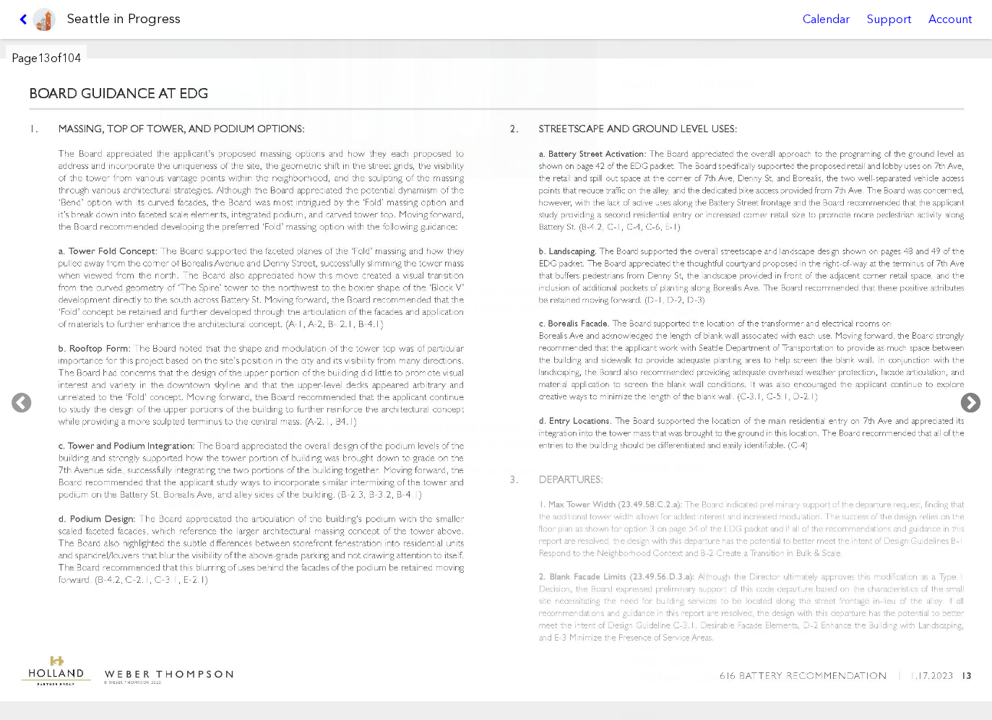
click at [971, 401] on icon at bounding box center [970, 403] width 43 height 46
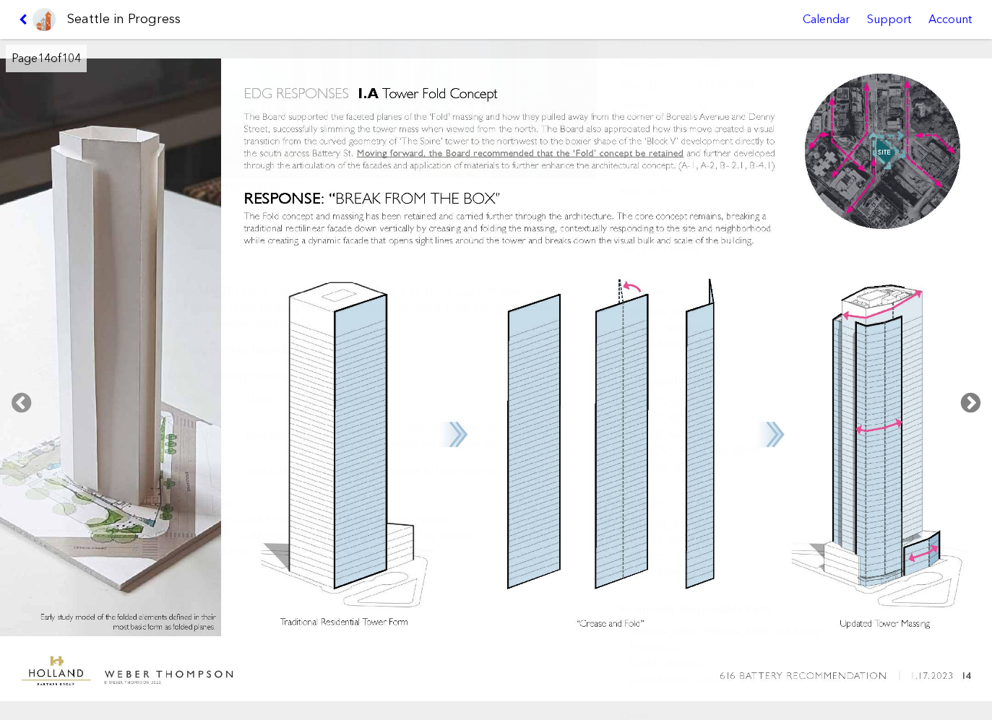
click at [971, 401] on icon at bounding box center [970, 403] width 43 height 46
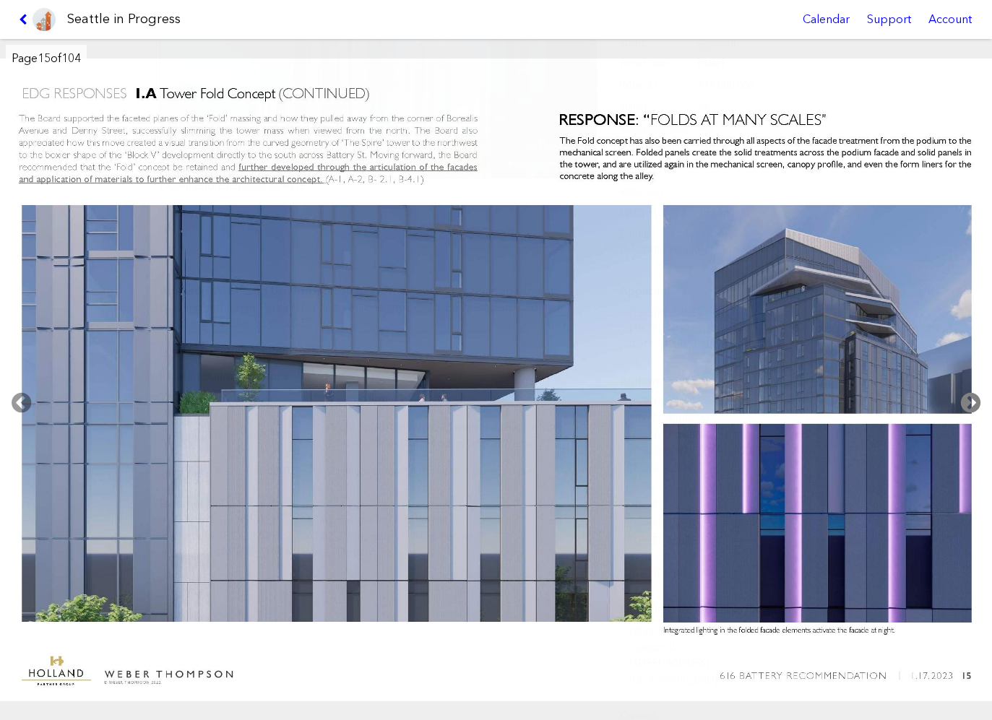
click at [969, 400] on icon at bounding box center [970, 403] width 43 height 46
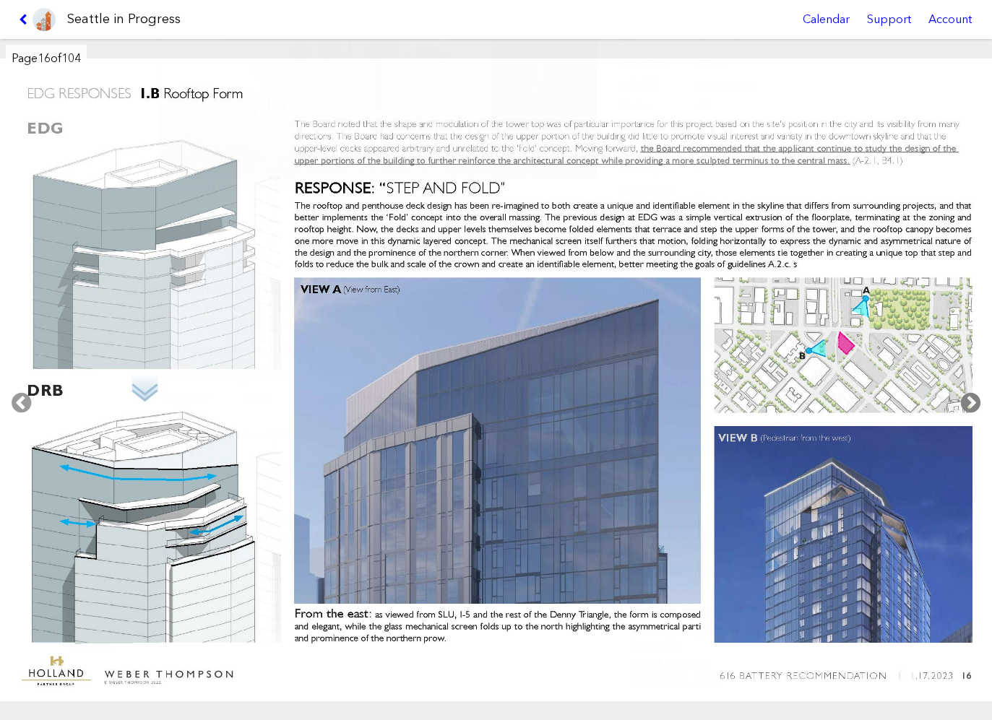
click at [972, 407] on icon at bounding box center [970, 403] width 43 height 46
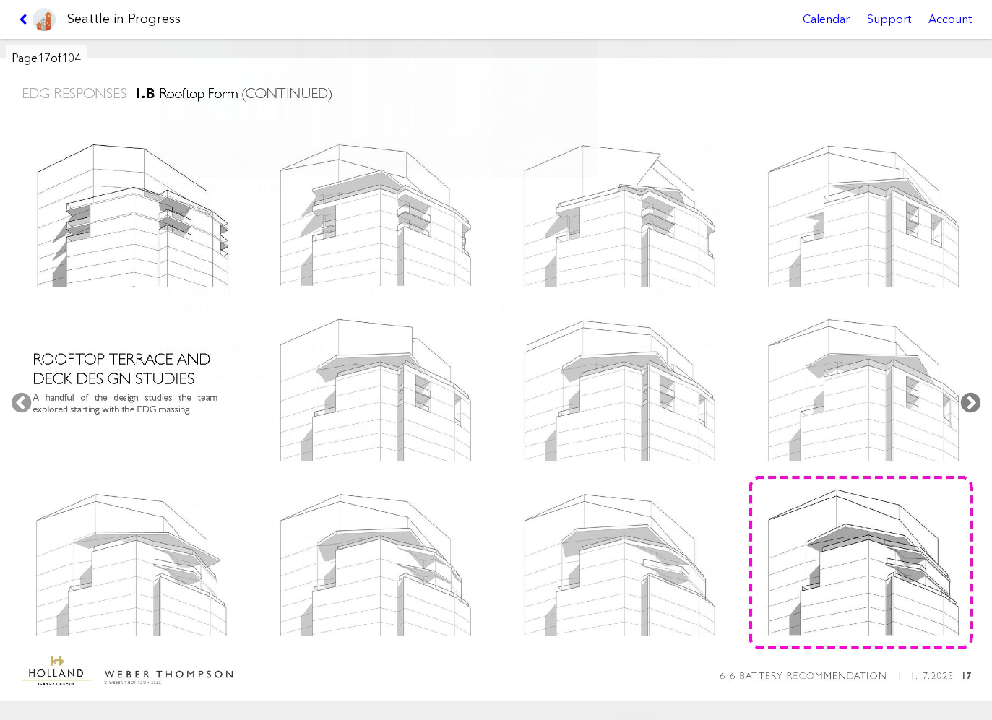
click at [972, 407] on icon at bounding box center [970, 403] width 43 height 46
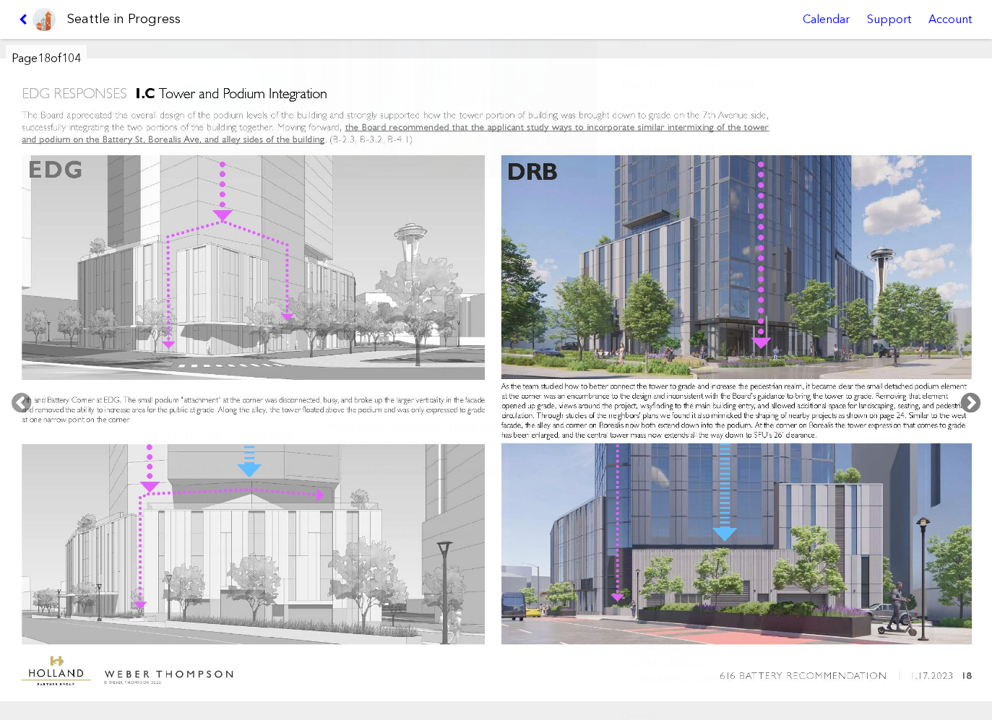
click at [972, 405] on icon at bounding box center [970, 403] width 43 height 46
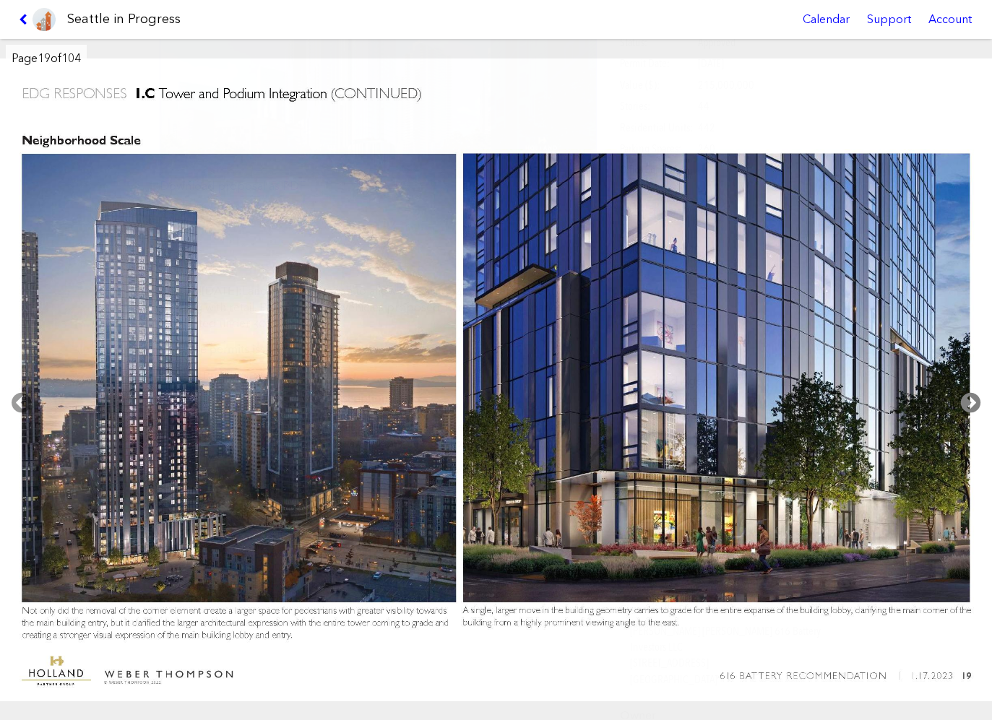
drag, startPoint x: 968, startPoint y: 407, endPoint x: 969, endPoint y: 415, distance: 8.1
click at [969, 415] on icon at bounding box center [970, 403] width 43 height 46
click at [977, 397] on icon at bounding box center [970, 403] width 43 height 46
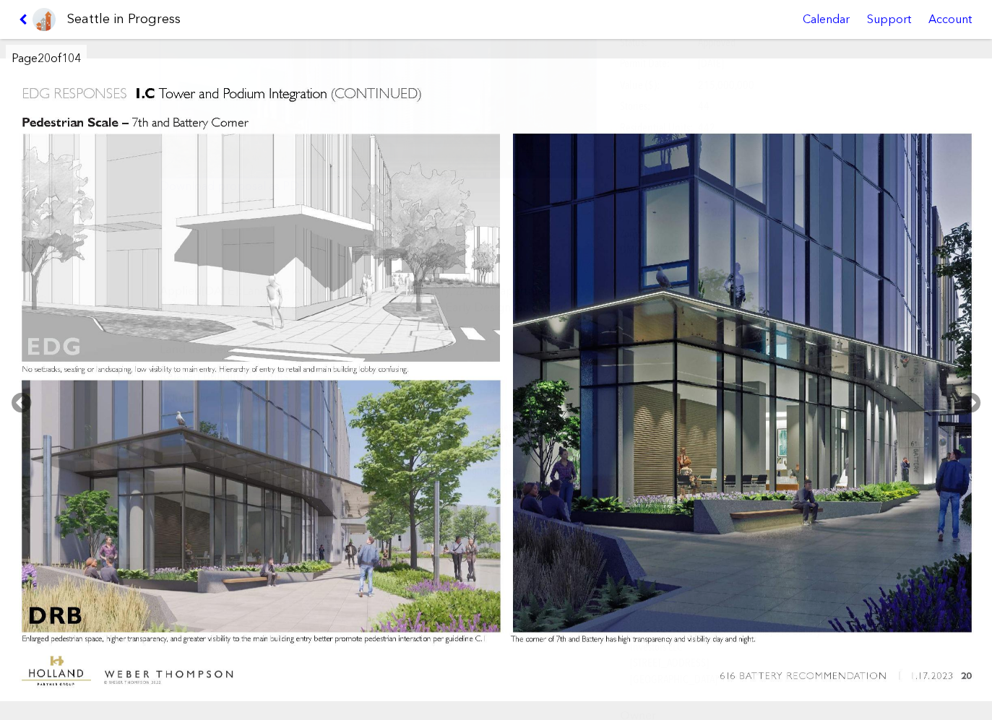
click at [25, 27] on link at bounding box center [37, 19] width 48 height 39
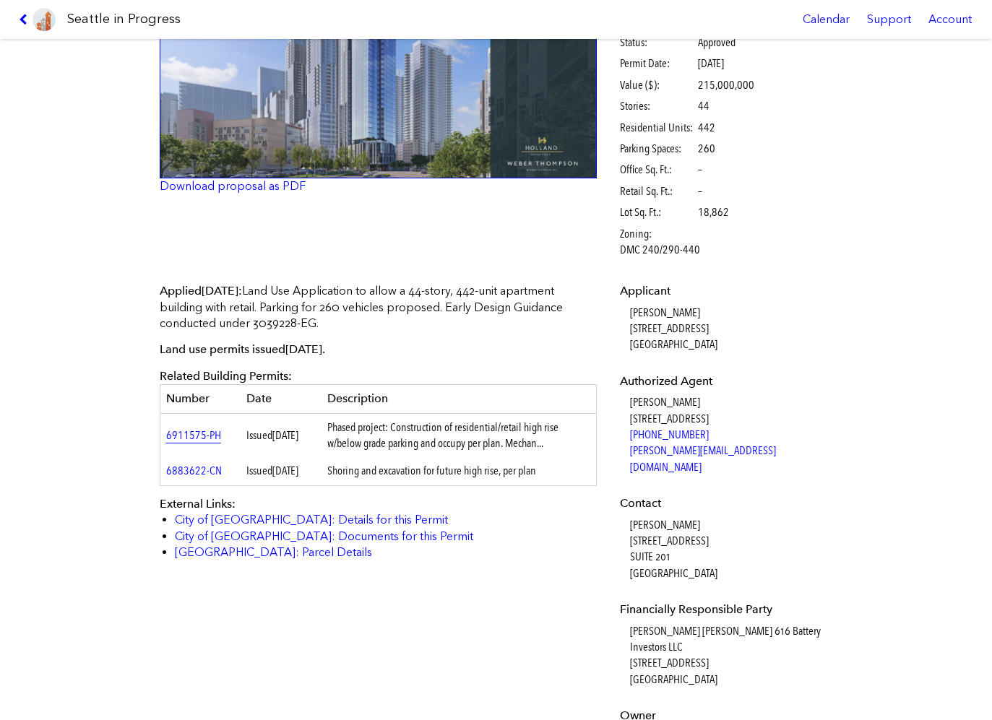
click at [204, 432] on link "6911575-PH" at bounding box center [193, 435] width 55 height 14
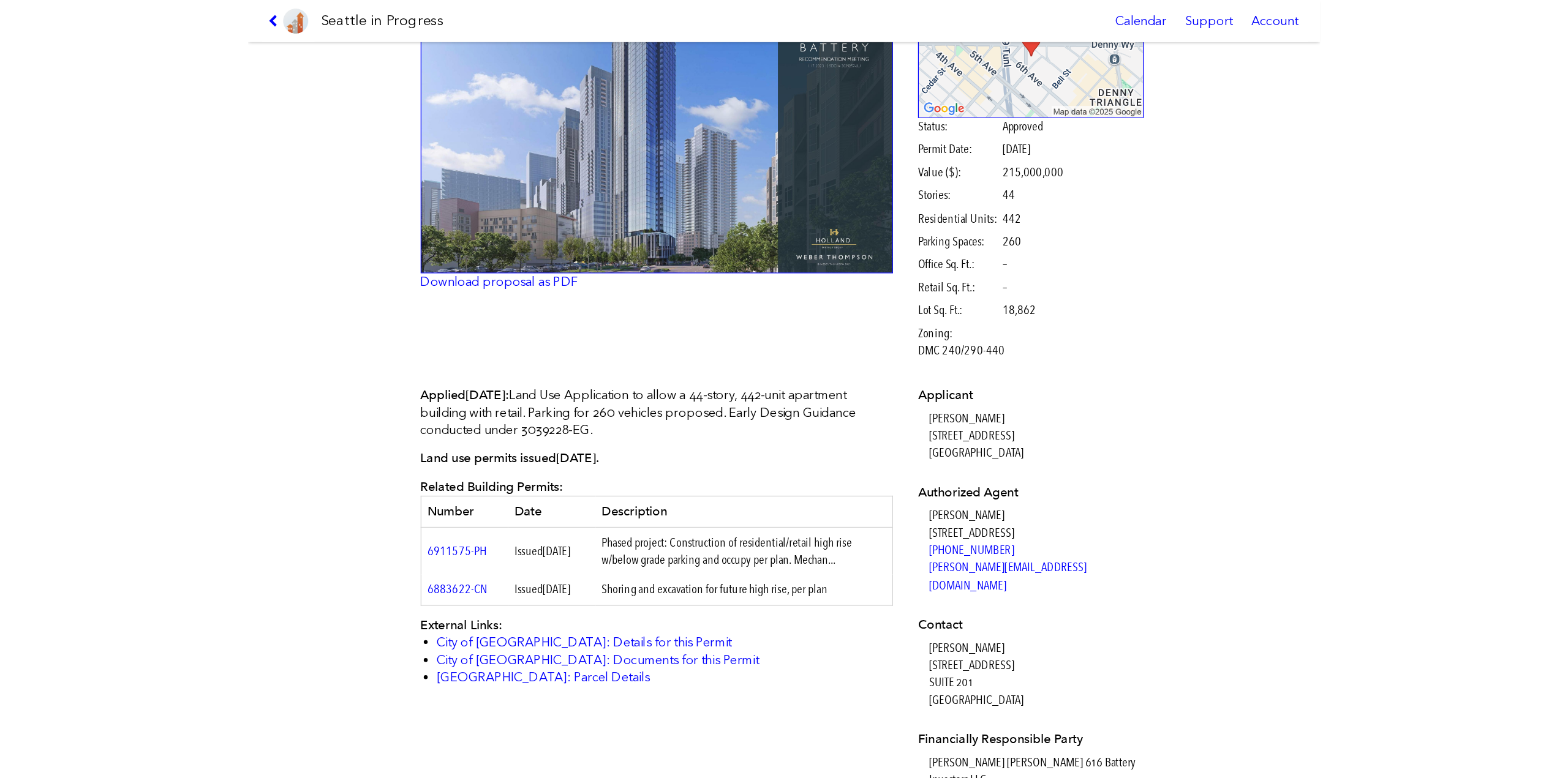
scroll to position [125, 0]
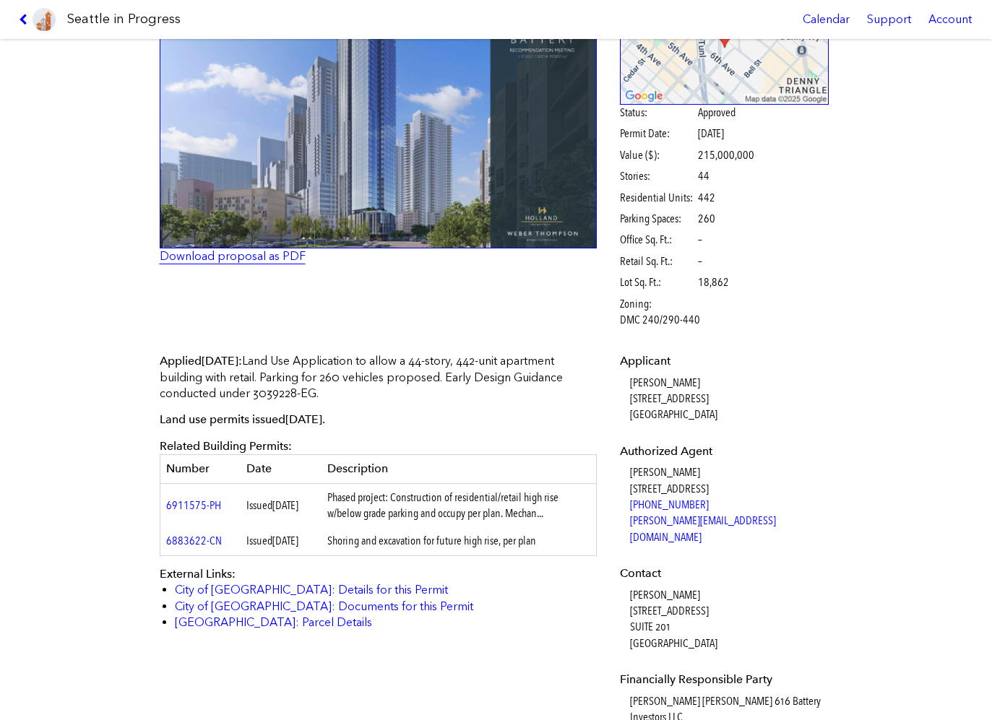
click at [243, 261] on link "Download proposal as PDF" at bounding box center [233, 256] width 146 height 14
click at [296, 181] on img at bounding box center [379, 107] width 438 height 284
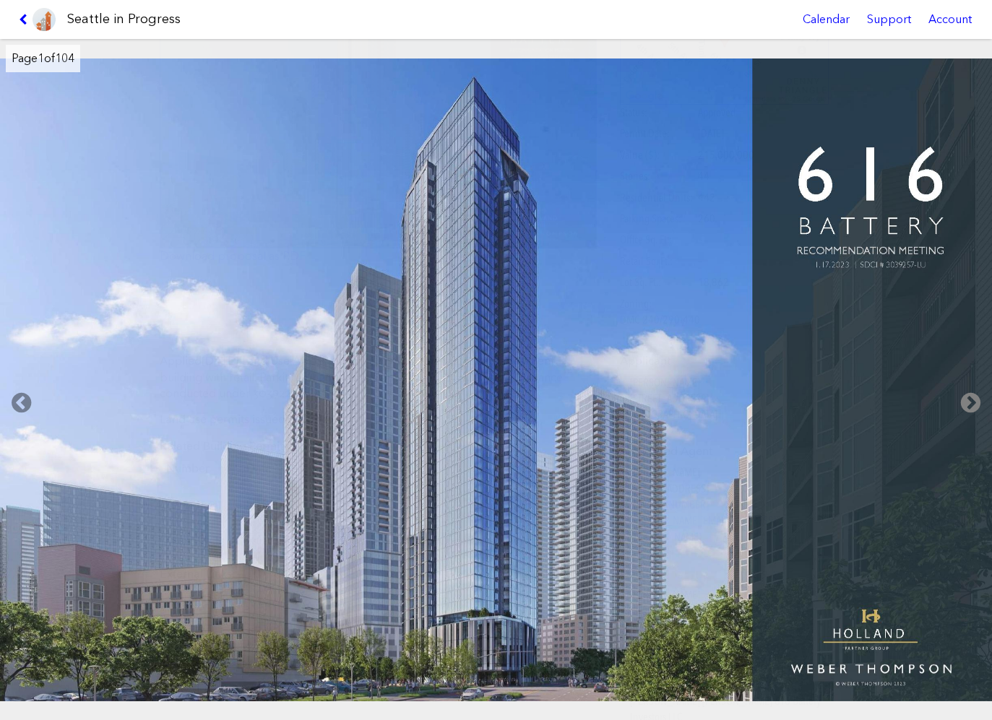
click at [967, 397] on icon at bounding box center [970, 403] width 43 height 46
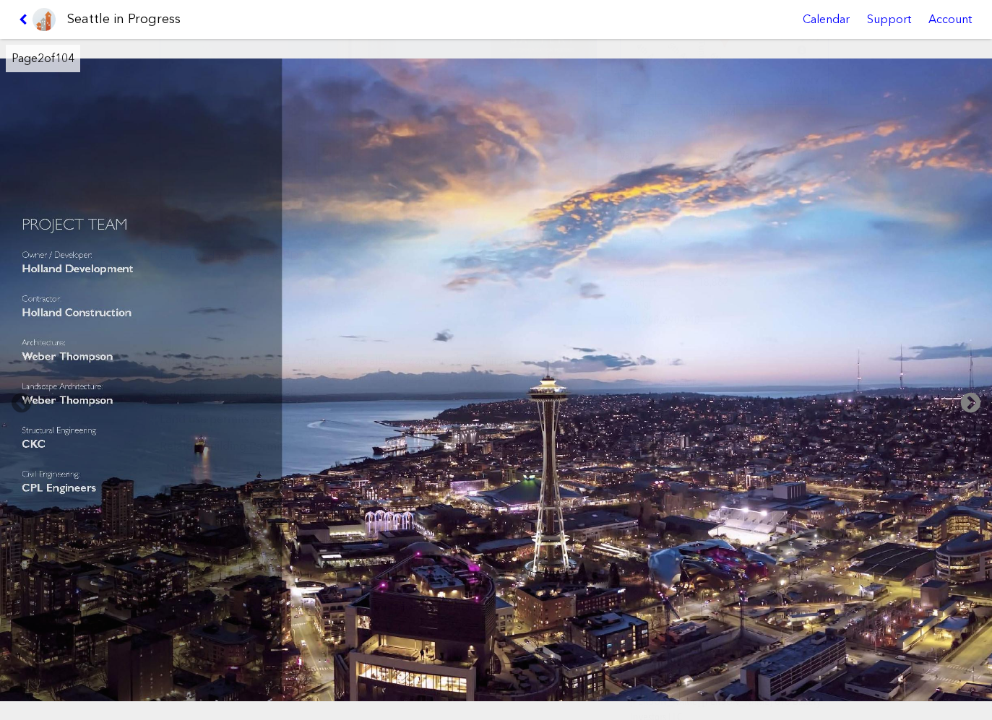
click at [967, 397] on icon at bounding box center [970, 403] width 43 height 46
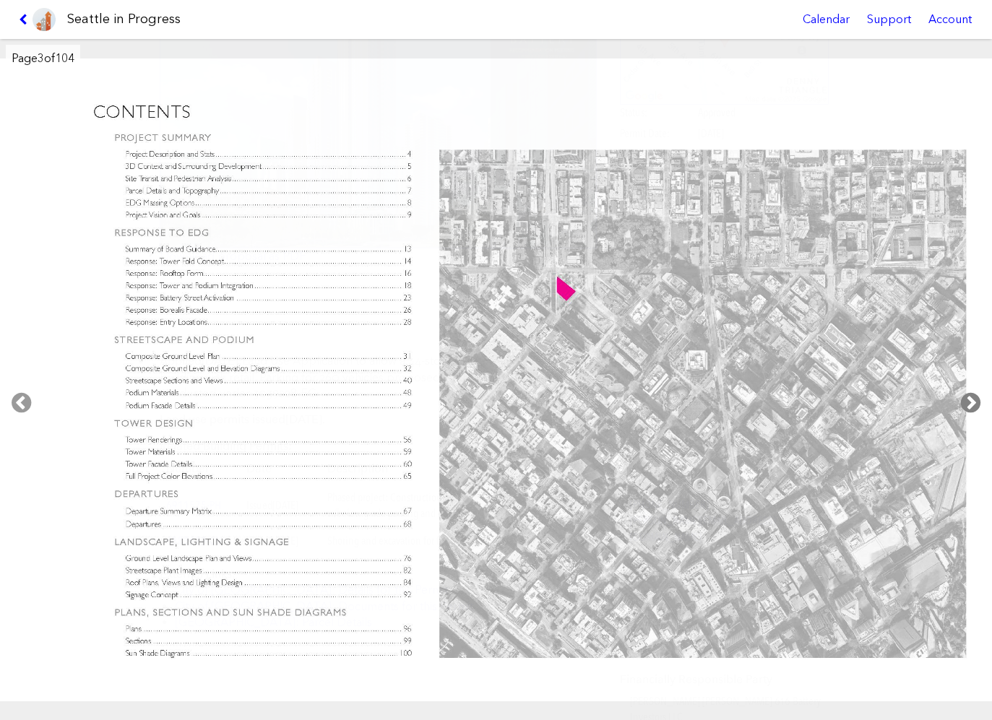
click at [967, 397] on icon at bounding box center [970, 403] width 43 height 46
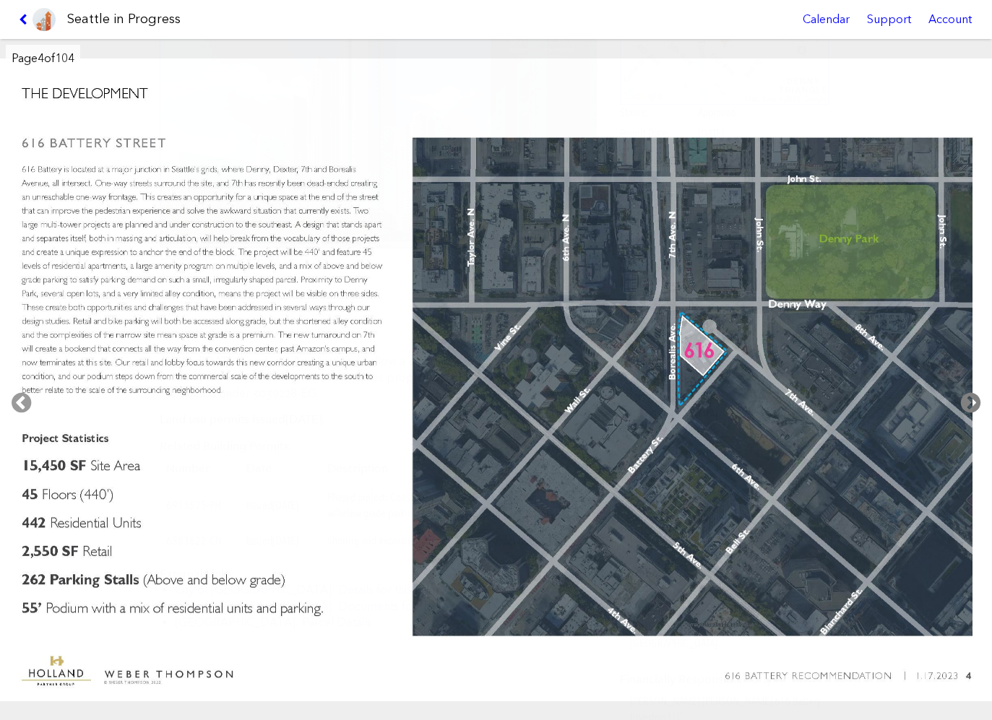
click at [973, 391] on icon at bounding box center [970, 403] width 43 height 46
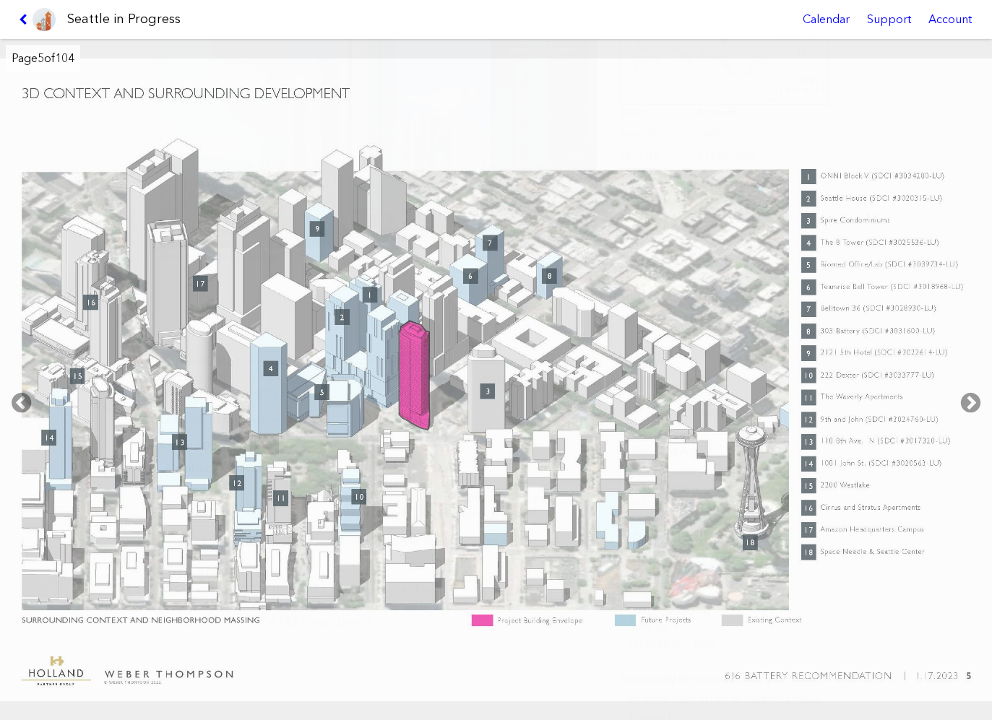
click at [732, 375] on img at bounding box center [496, 380] width 993 height 643
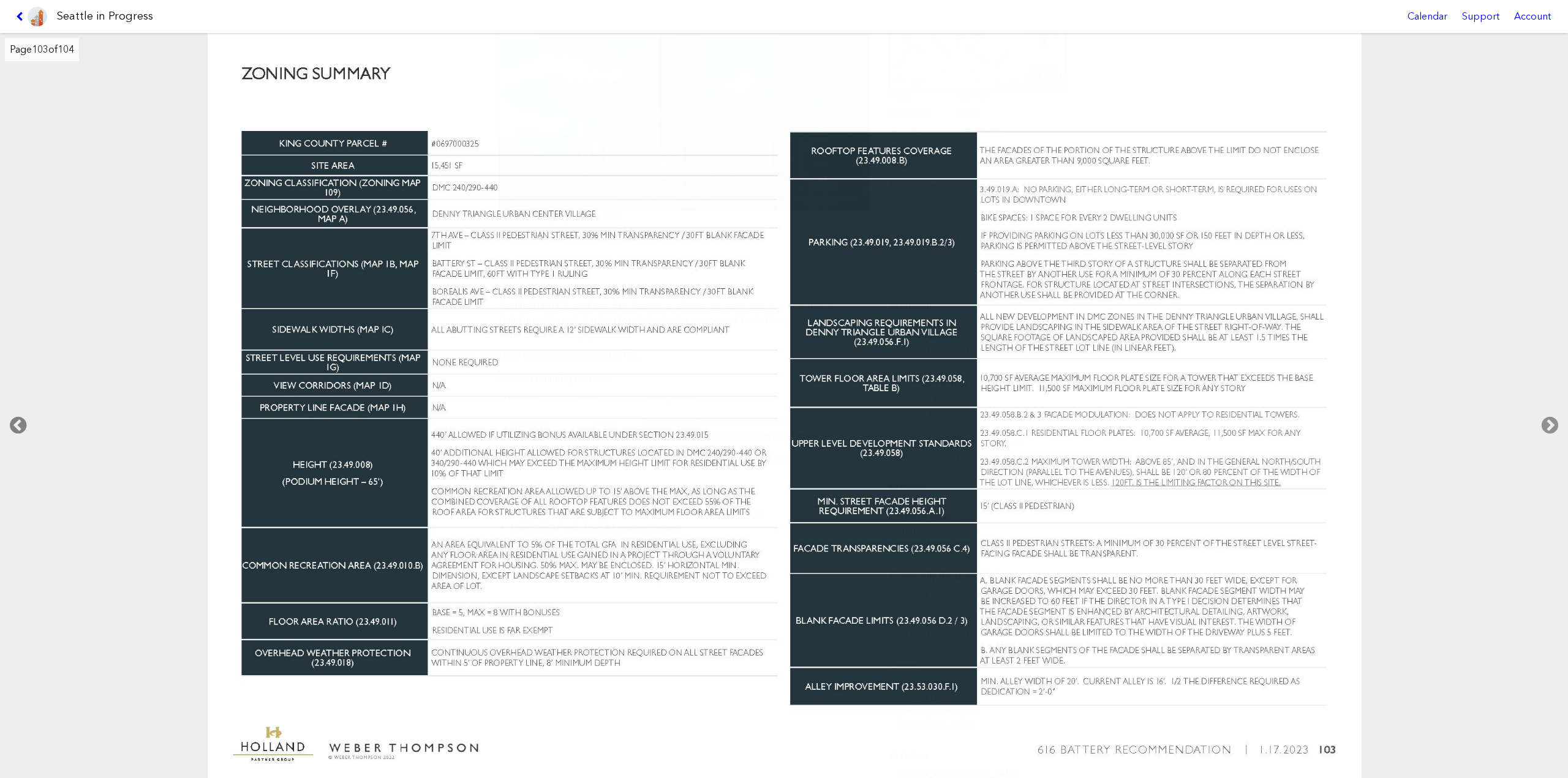
click at [21, 418] on icon at bounding box center [18, 425] width 36 height 39
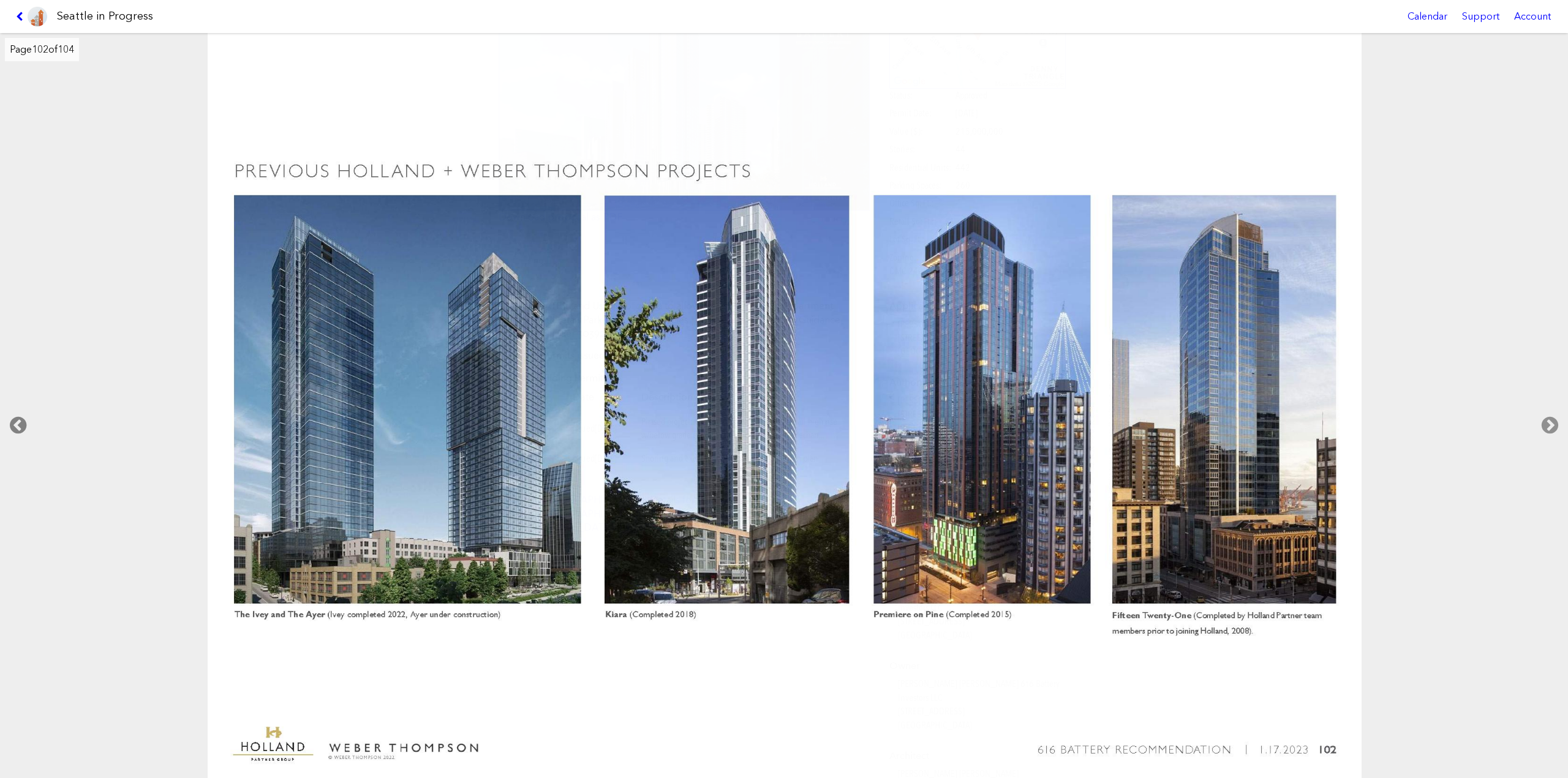
click at [21, 418] on icon at bounding box center [18, 425] width 36 height 39
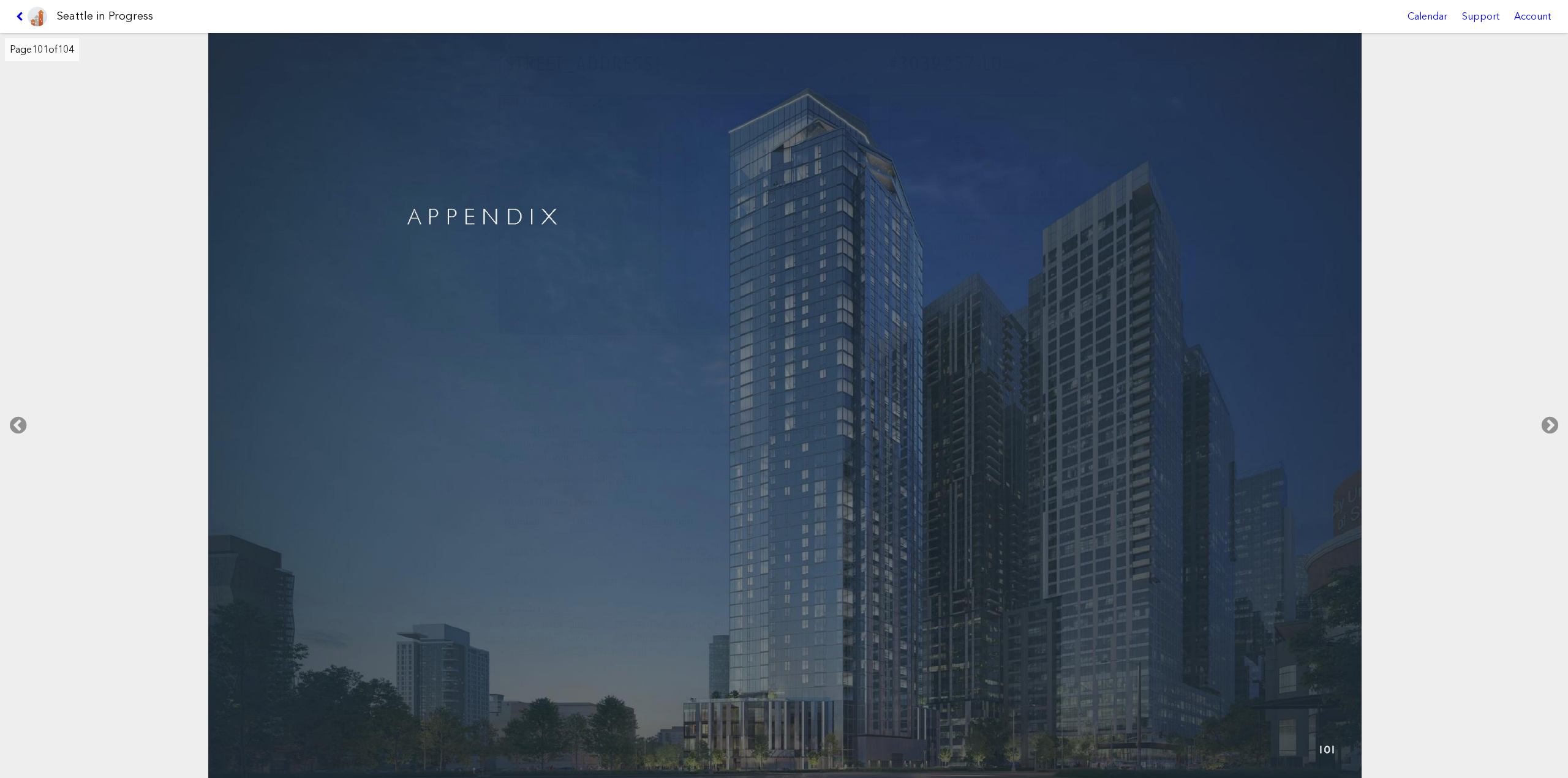
click at [28, 19] on img at bounding box center [37, 16] width 20 height 19
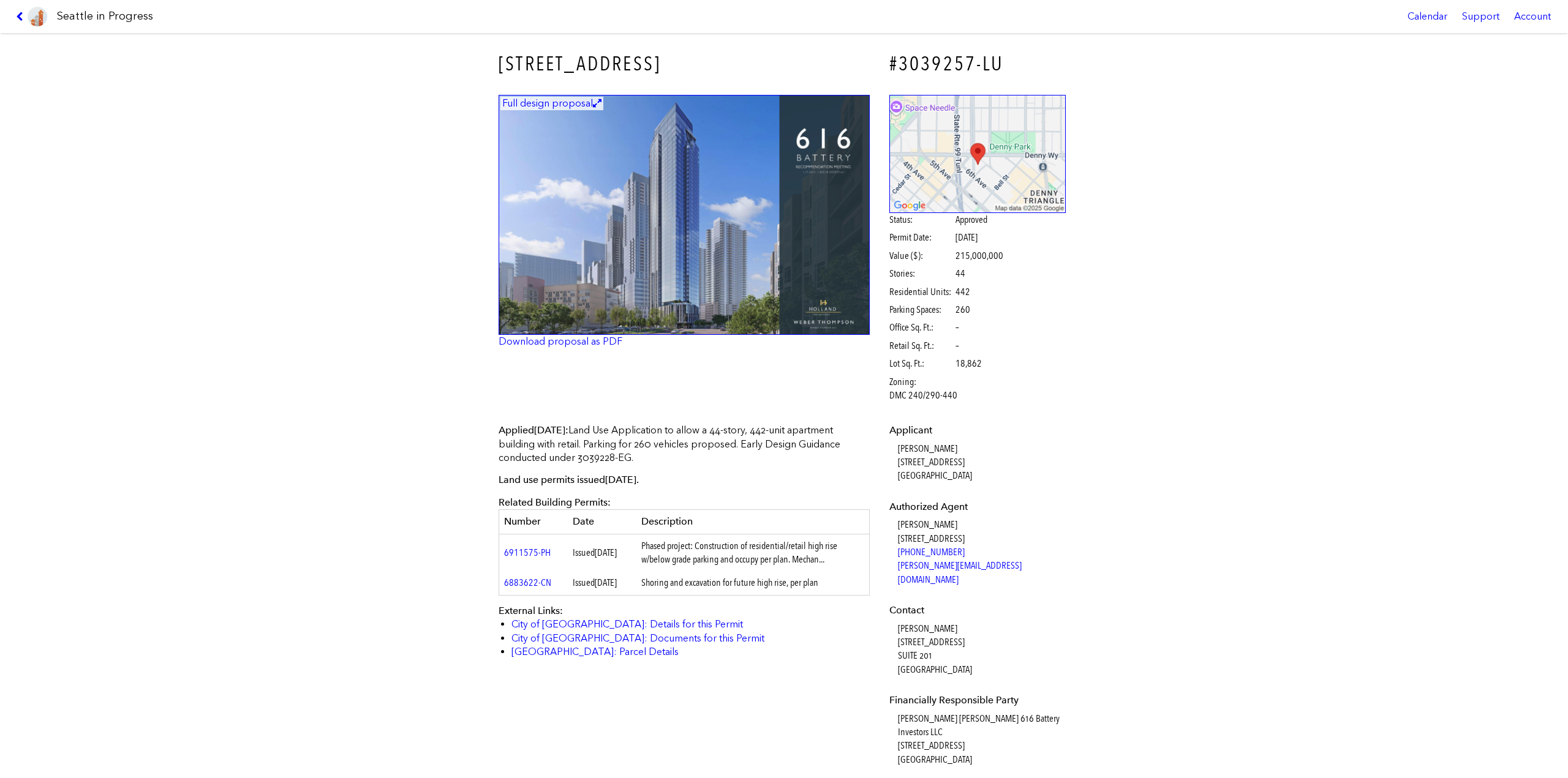
click at [24, 23] on link at bounding box center [31, 16] width 41 height 33
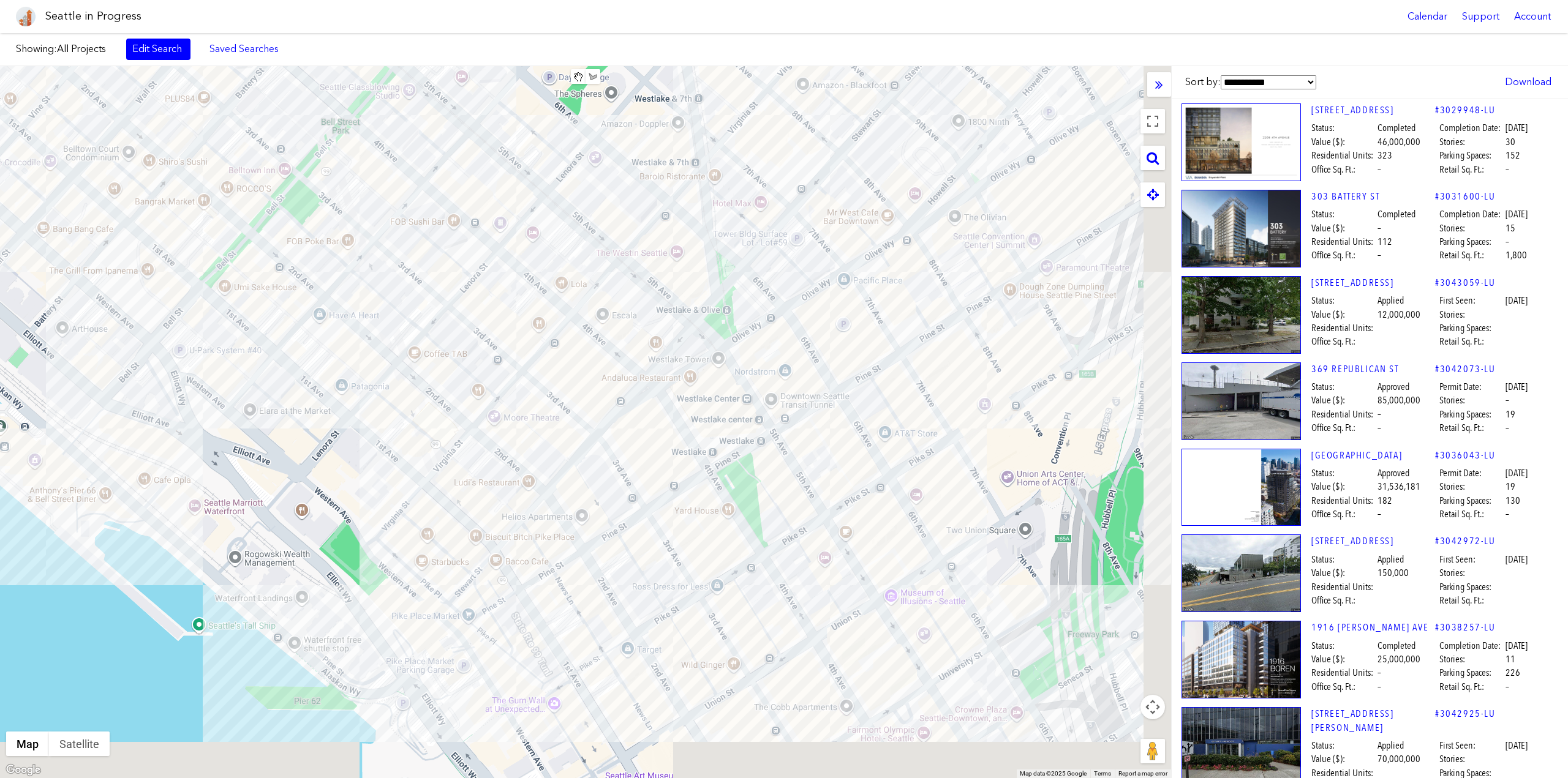
drag, startPoint x: 720, startPoint y: 594, endPoint x: 617, endPoint y: 386, distance: 232.1
click at [617, 393] on div "To navigate, press the arrow keys." at bounding box center [585, 422] width 1171 height 712
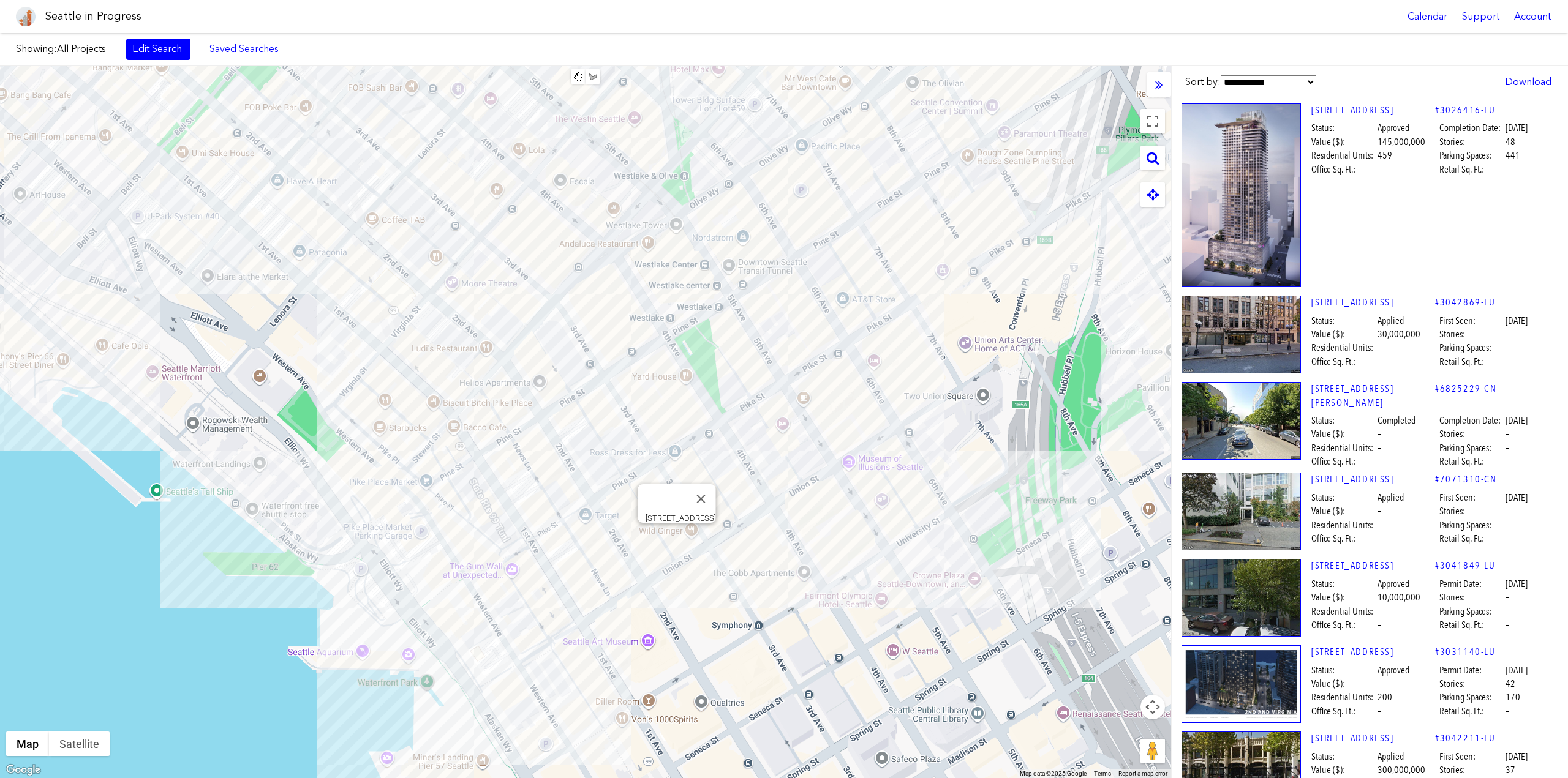
click at [680, 539] on div "To navigate, press the arrow keys. 1401 3RD AVE" at bounding box center [585, 422] width 1171 height 712
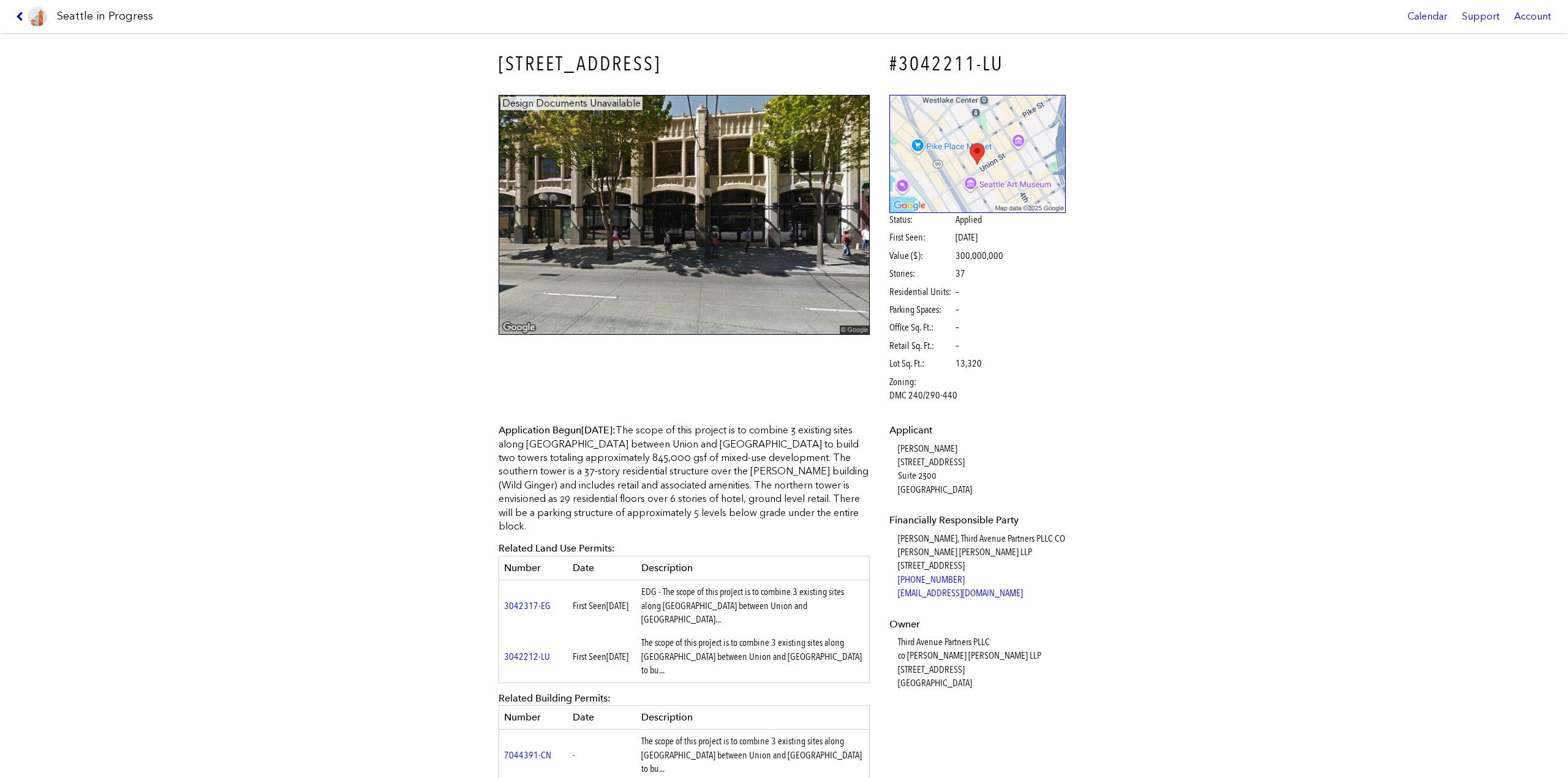
click at [25, 19] on icon at bounding box center [22, 17] width 12 height 10
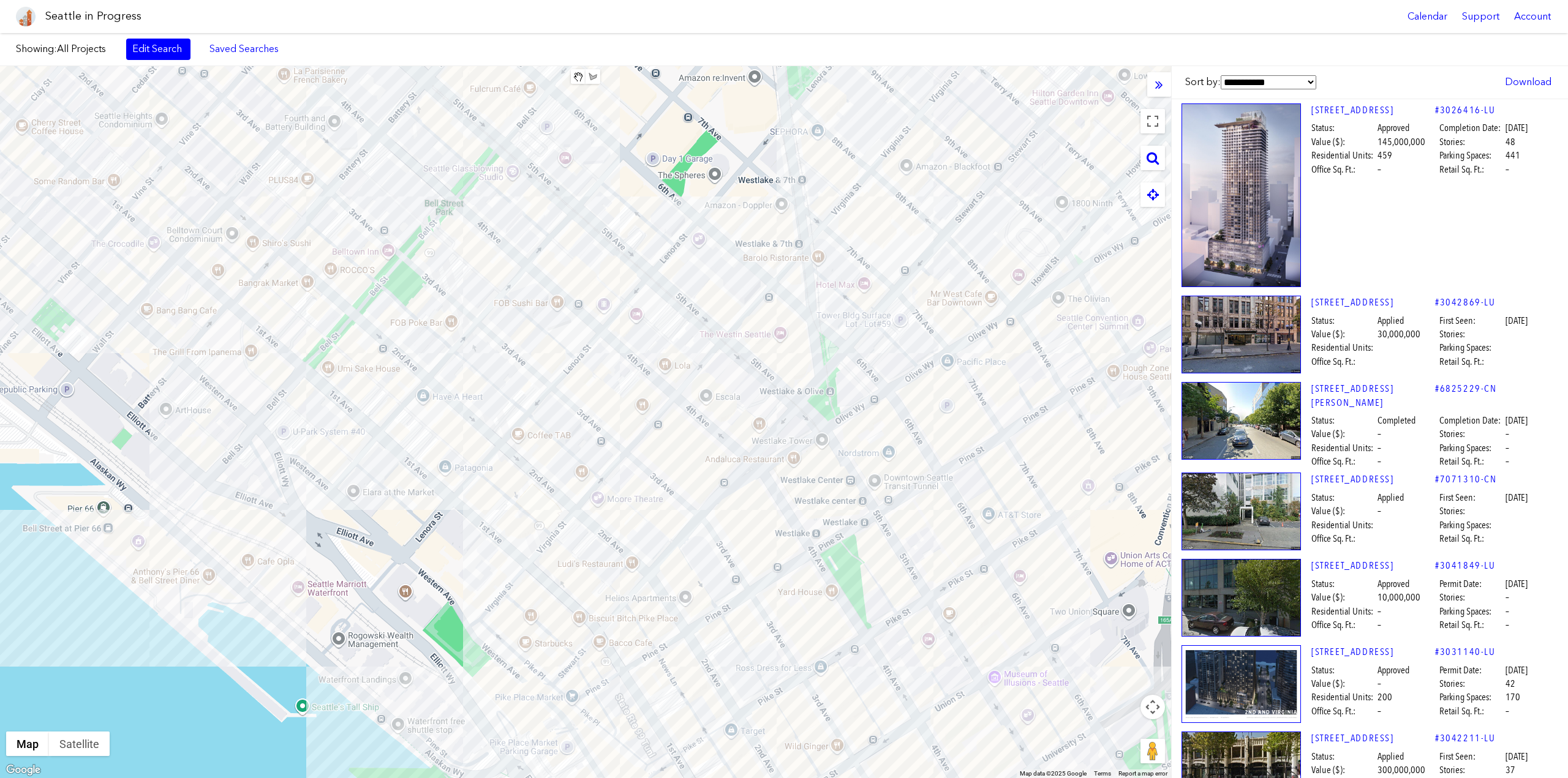
drag, startPoint x: 463, startPoint y: 227, endPoint x: 605, endPoint y: 441, distance: 256.8
click at [605, 441] on div "To navigate, press the arrow keys." at bounding box center [585, 422] width 1171 height 712
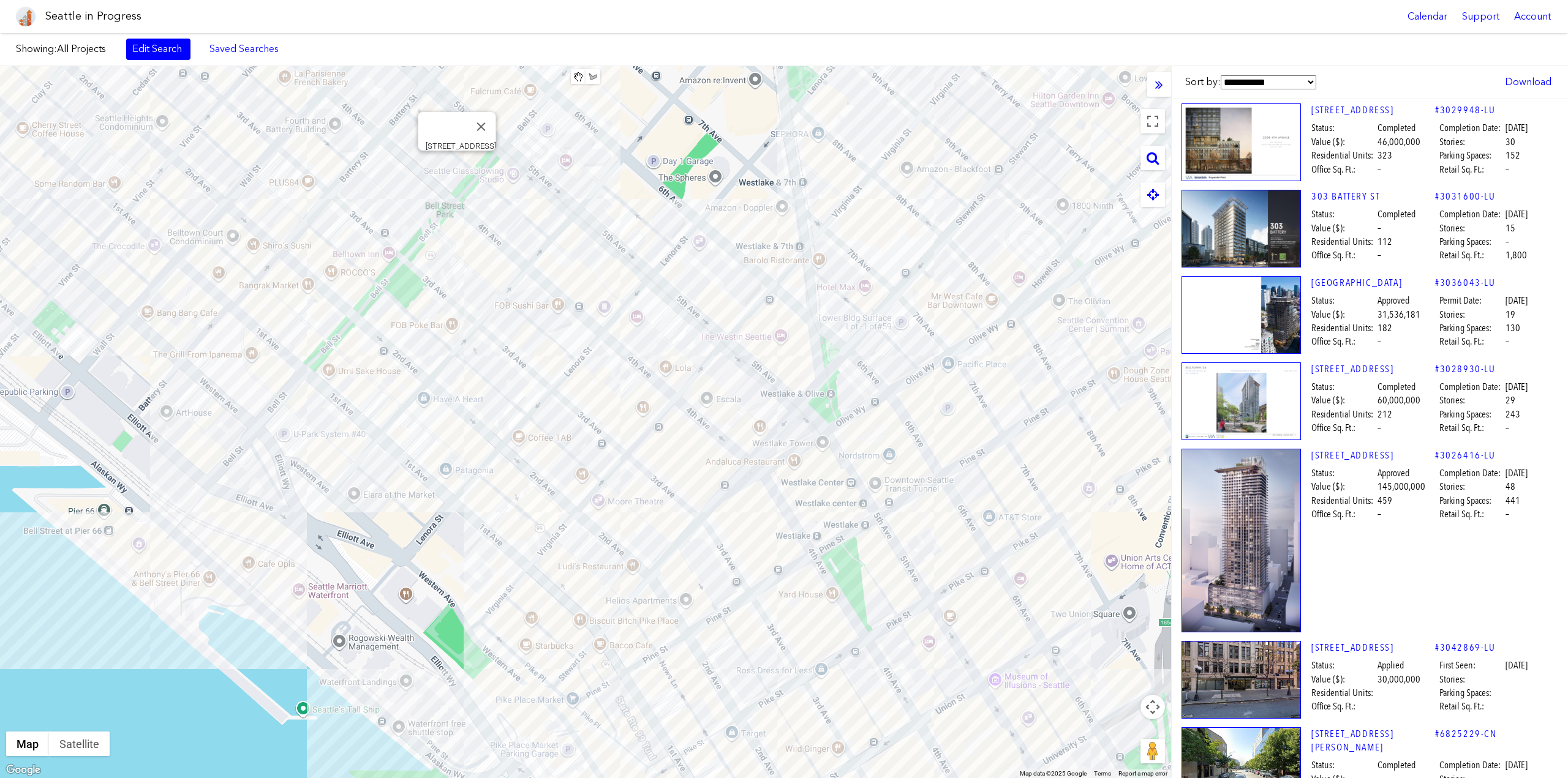
click at [457, 169] on div "To navigate, press the arrow keys. 2302 4TH AVE" at bounding box center [585, 422] width 1171 height 712
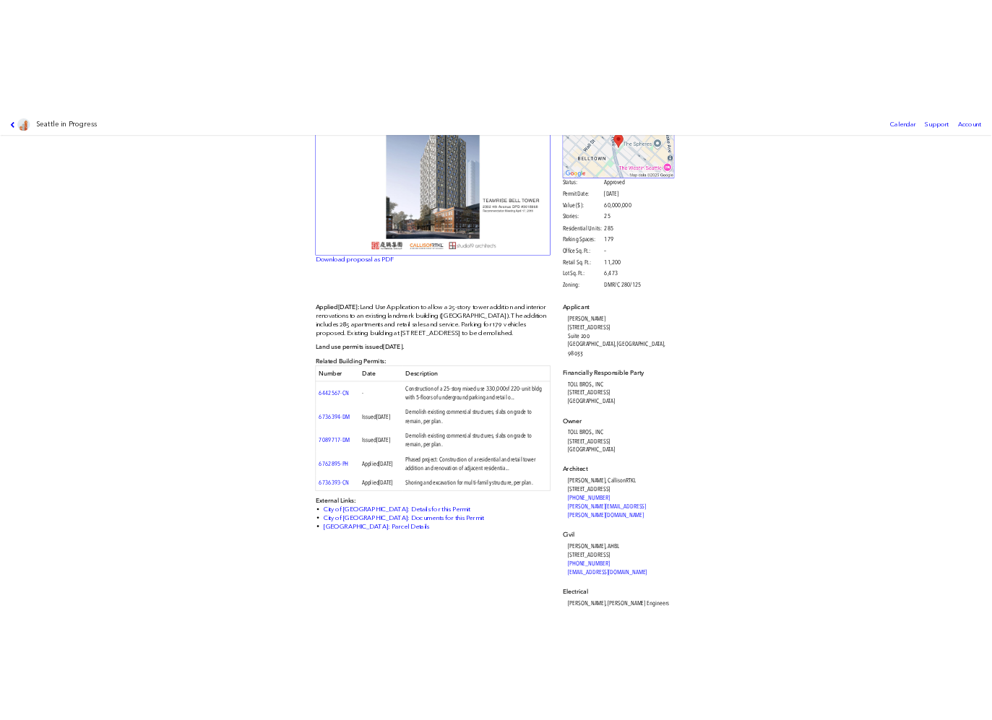
scroll to position [144, 0]
